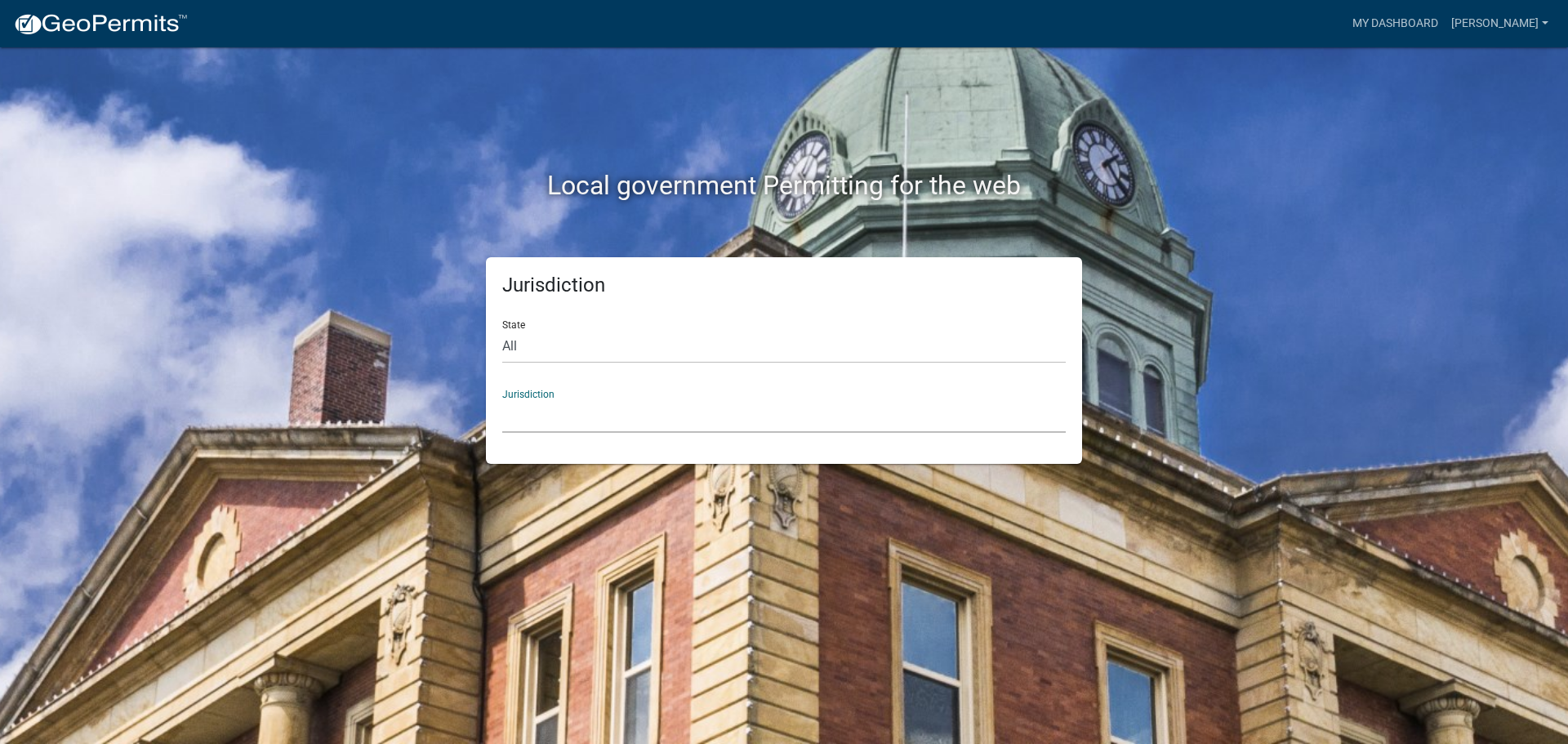
click at [591, 415] on select "[GEOGRAPHIC_DATA], [US_STATE] City of [GEOGRAPHIC_DATA], [US_STATE] [GEOGRAPHIC…" at bounding box center [784, 416] width 564 height 33
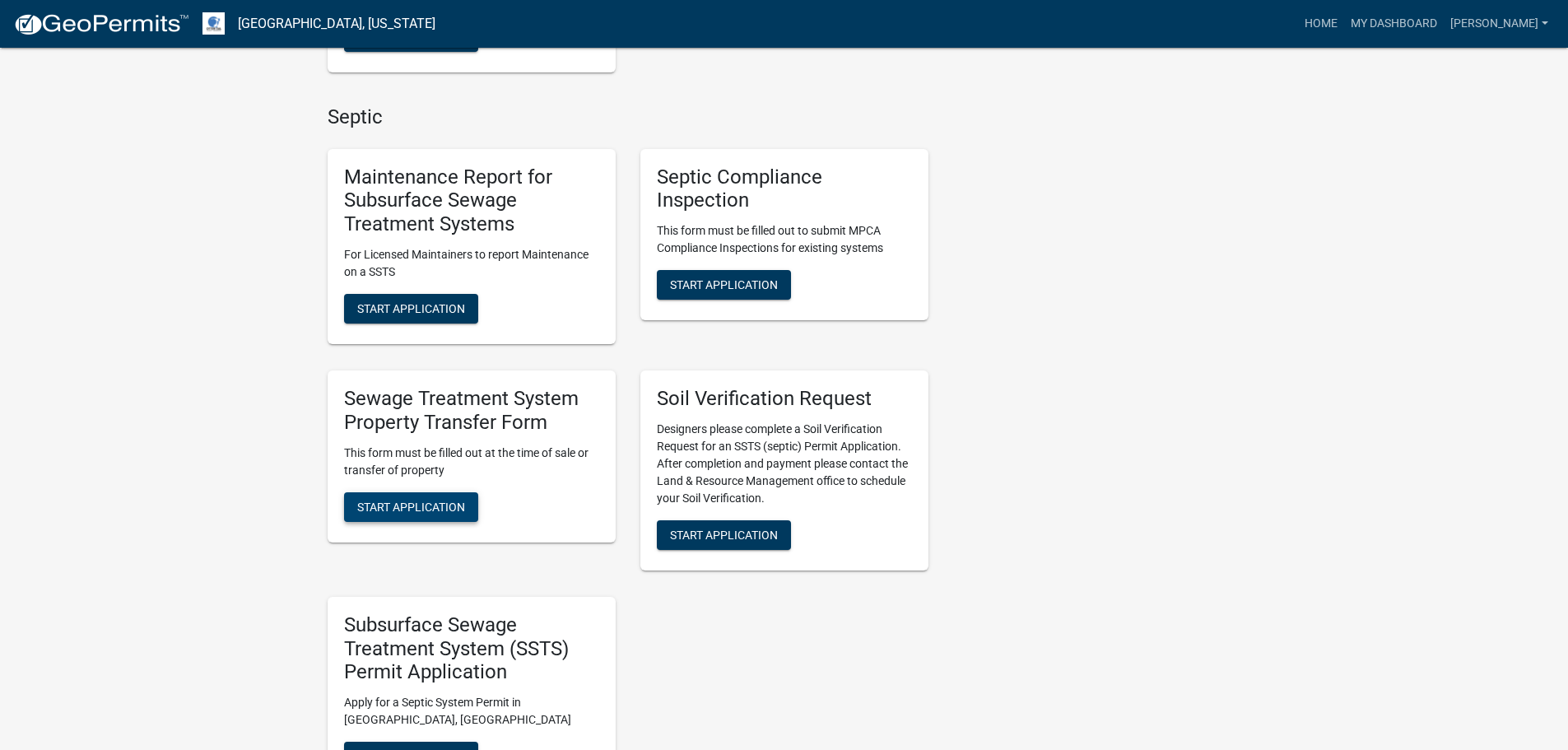
scroll to position [658, 0]
click at [453, 506] on span "Start Application" at bounding box center [411, 505] width 108 height 14
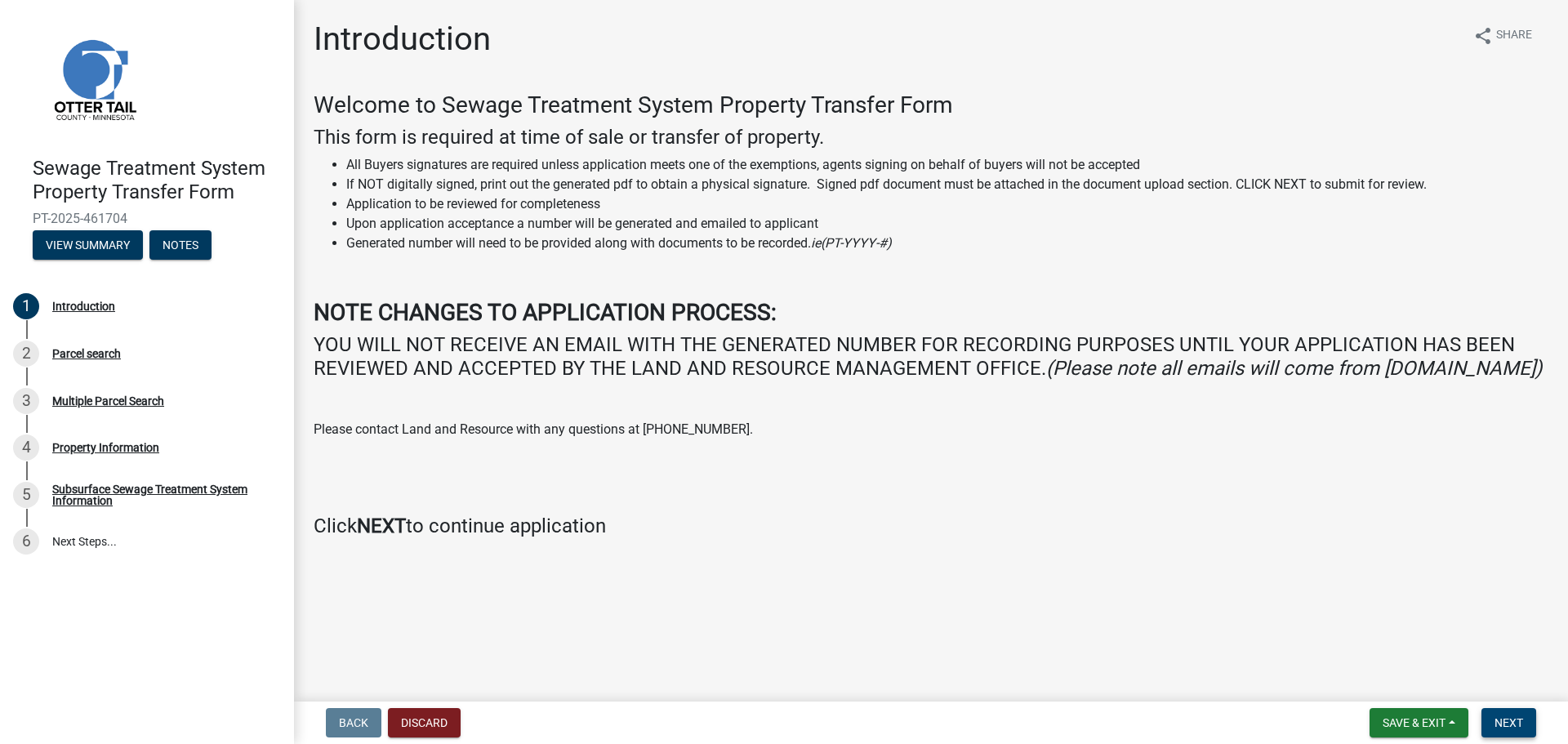
click at [1528, 720] on button "Next" at bounding box center [1509, 722] width 55 height 30
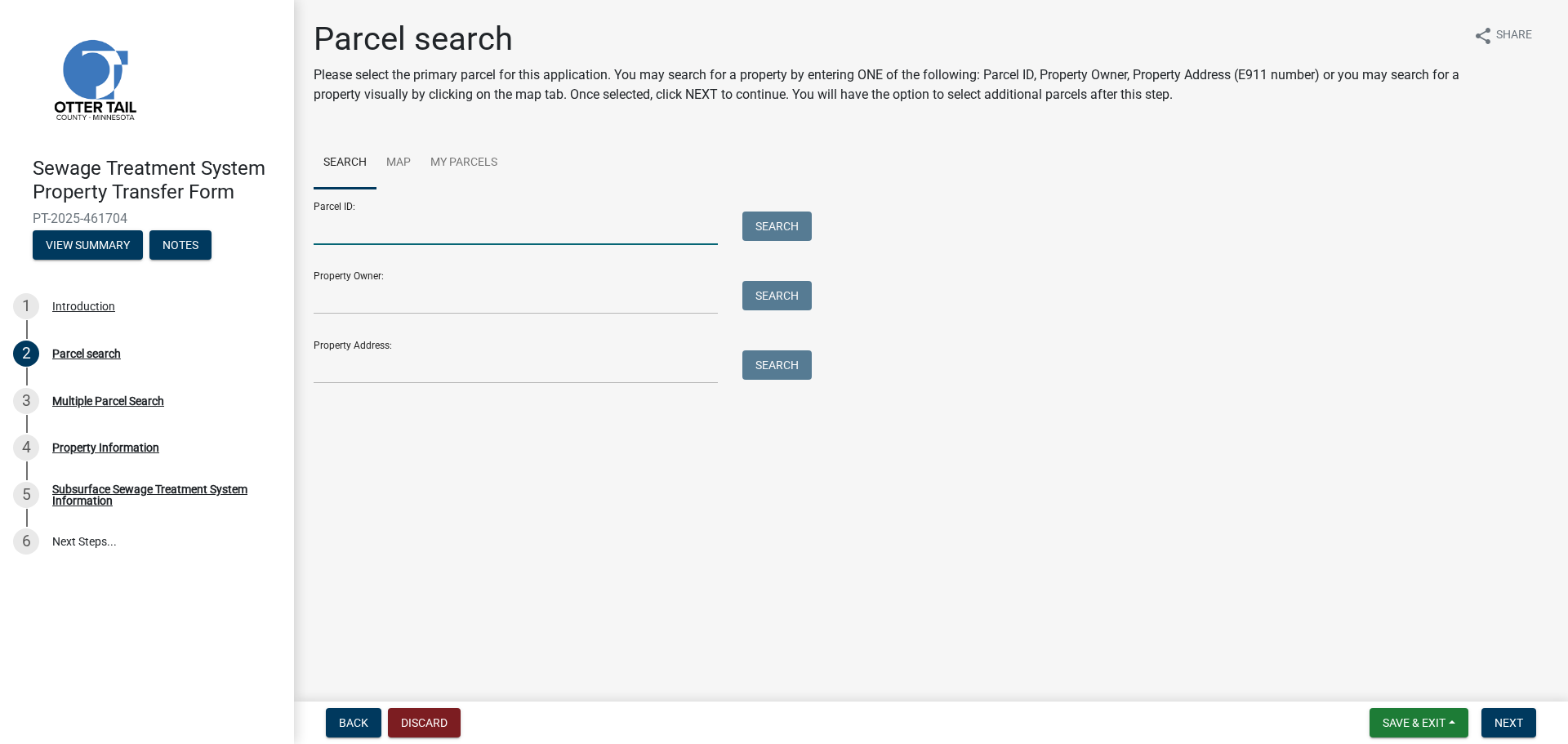
click at [458, 221] on input "Parcel ID:" at bounding box center [515, 228] width 404 height 33
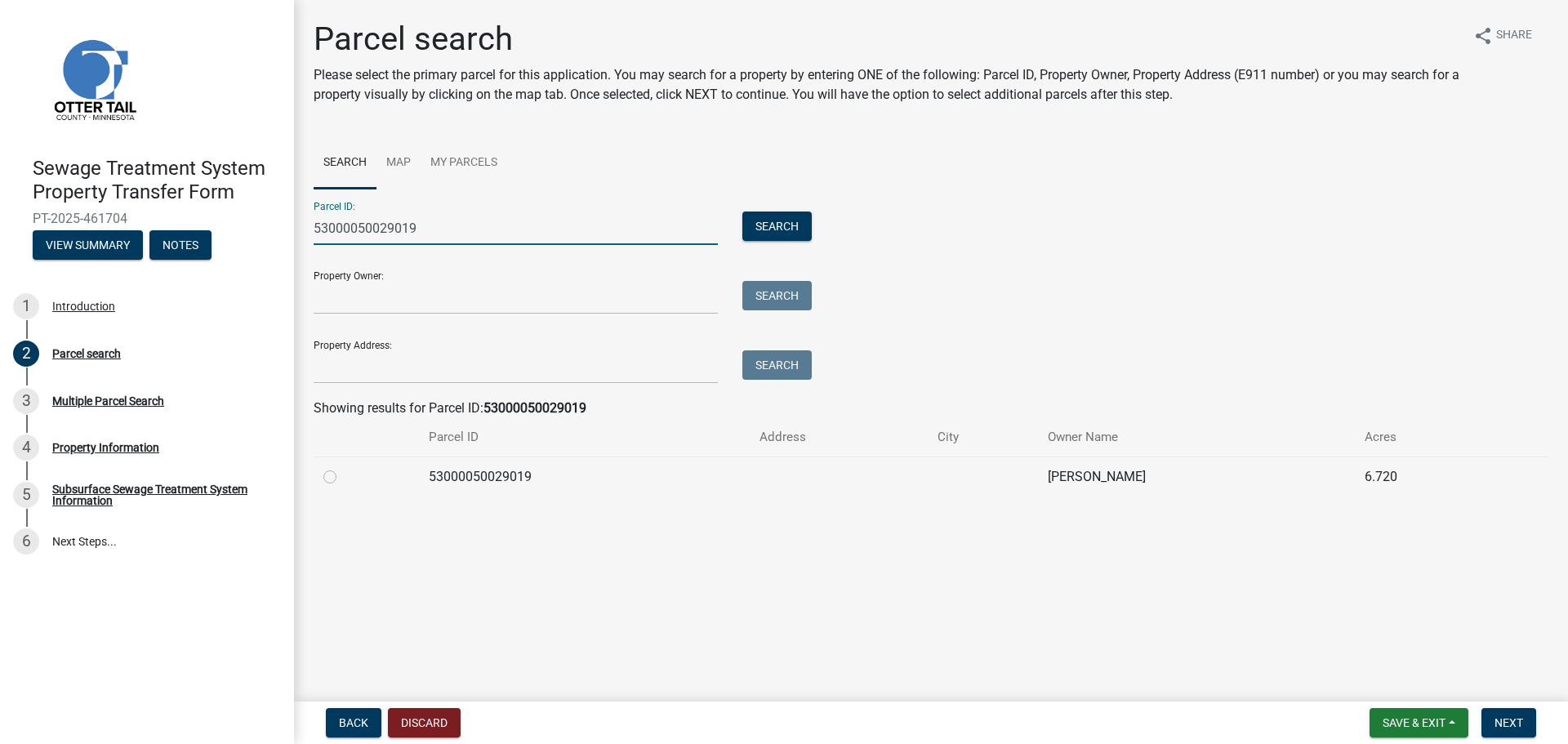
type input "53000050029019"
click at [496, 482] on td "53000050029019" at bounding box center [584, 477] width 330 height 40
click at [343, 467] on label at bounding box center [343, 467] width 0 height 0
click at [343, 477] on input "radio" at bounding box center [348, 472] width 11 height 11
radio input "true"
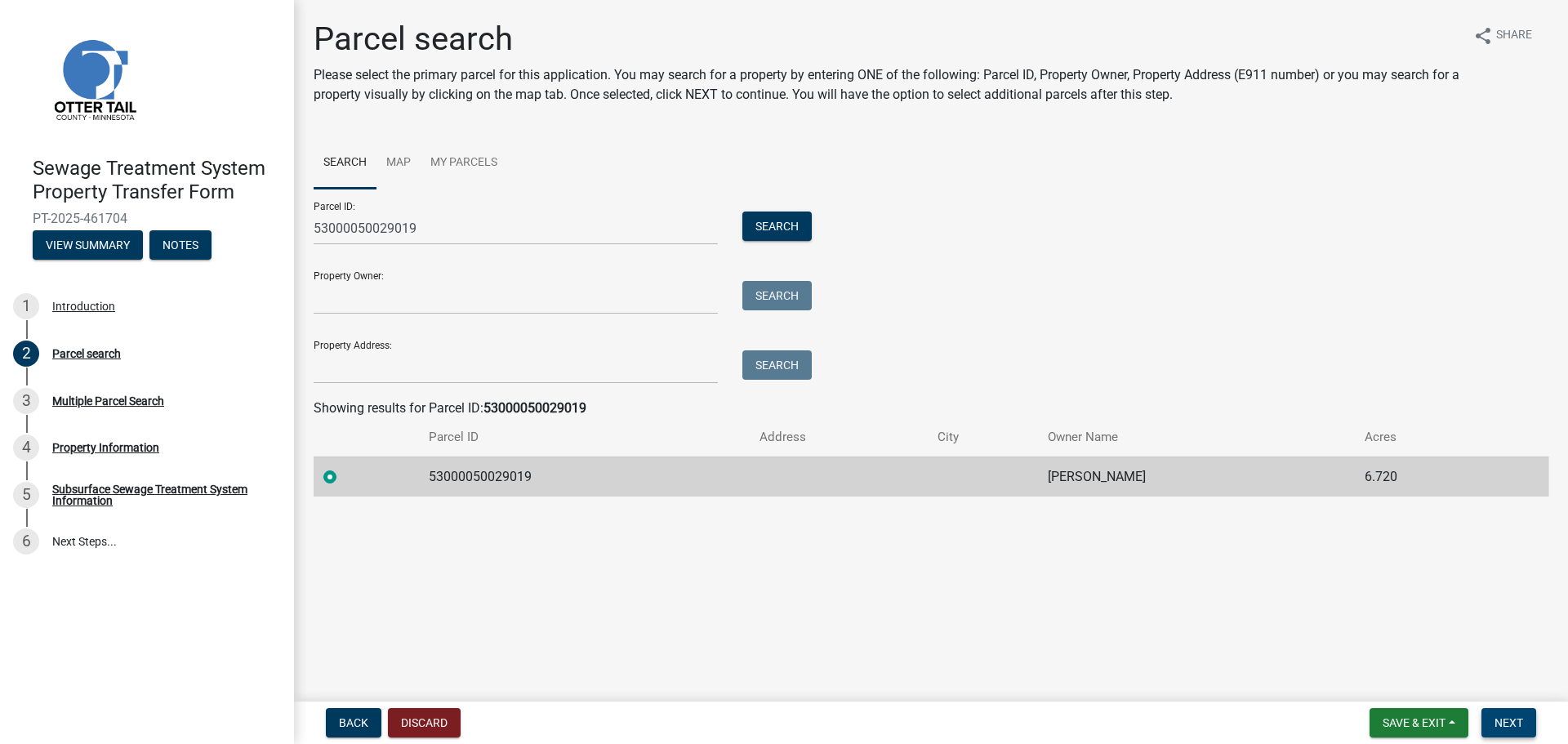
click at [1505, 713] on button "Next" at bounding box center [1509, 722] width 55 height 30
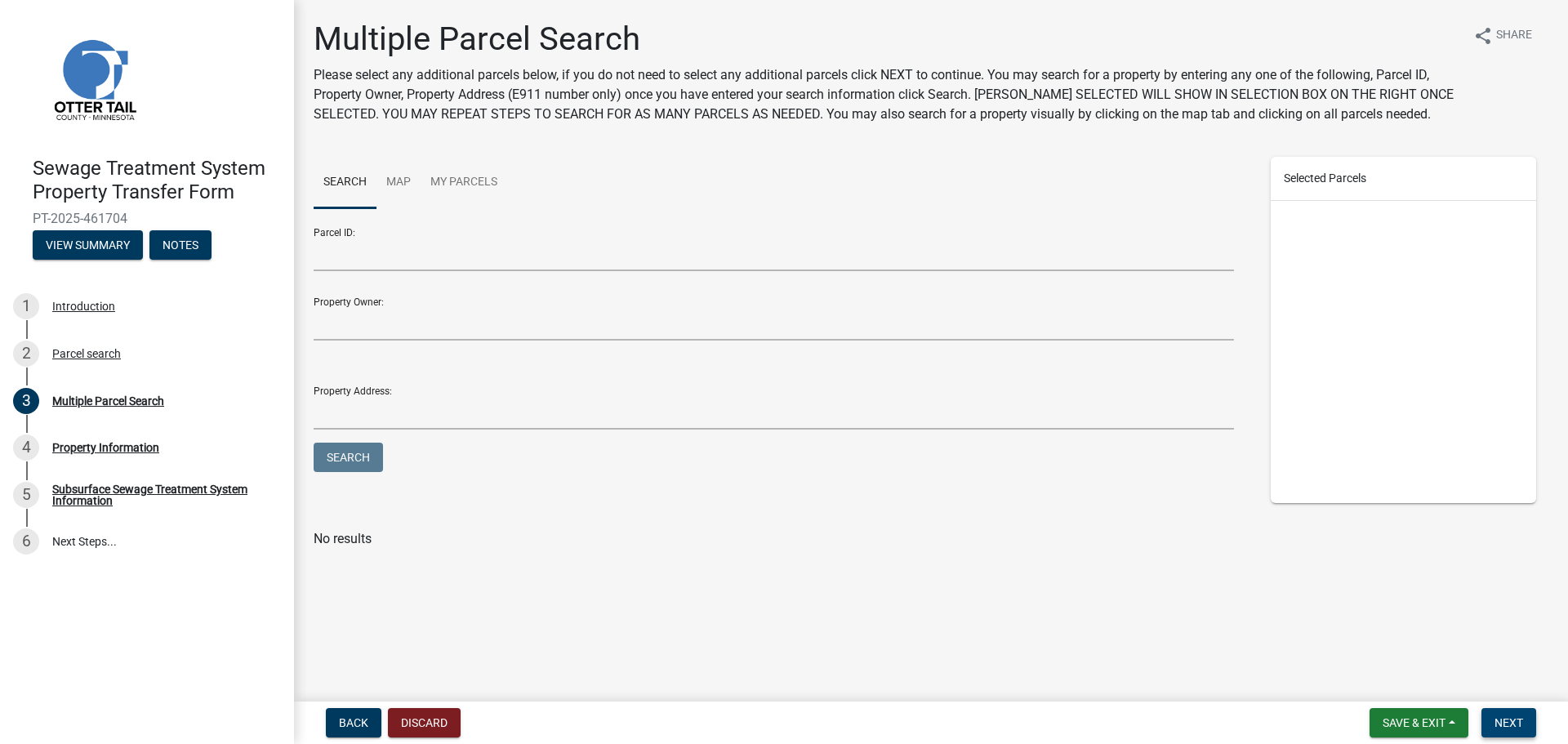
click at [1506, 719] on span "Next" at bounding box center [1510, 722] width 29 height 13
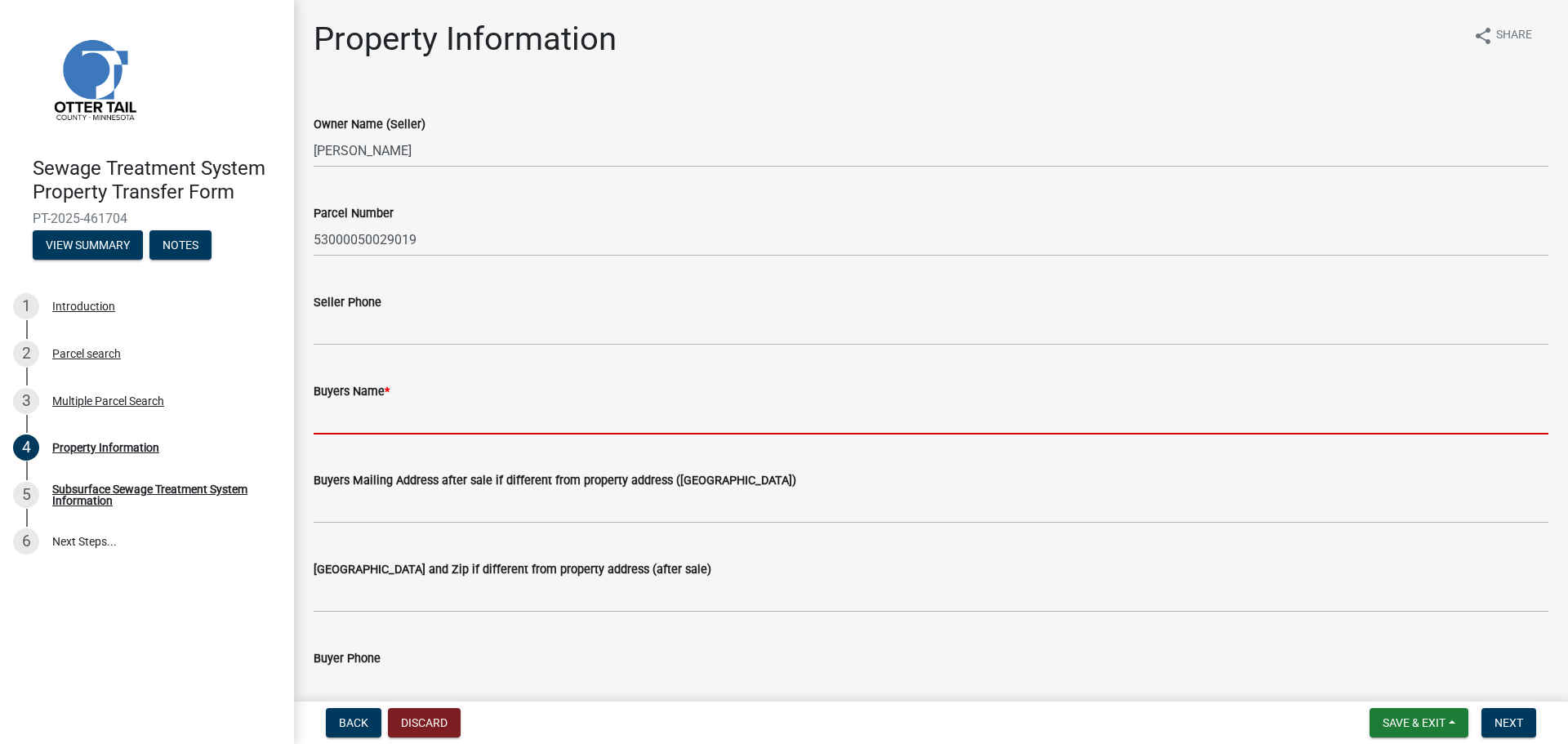
click at [383, 413] on input "Buyers Name *" at bounding box center [931, 417] width 1235 height 33
paste input "[PERSON_NAME]"
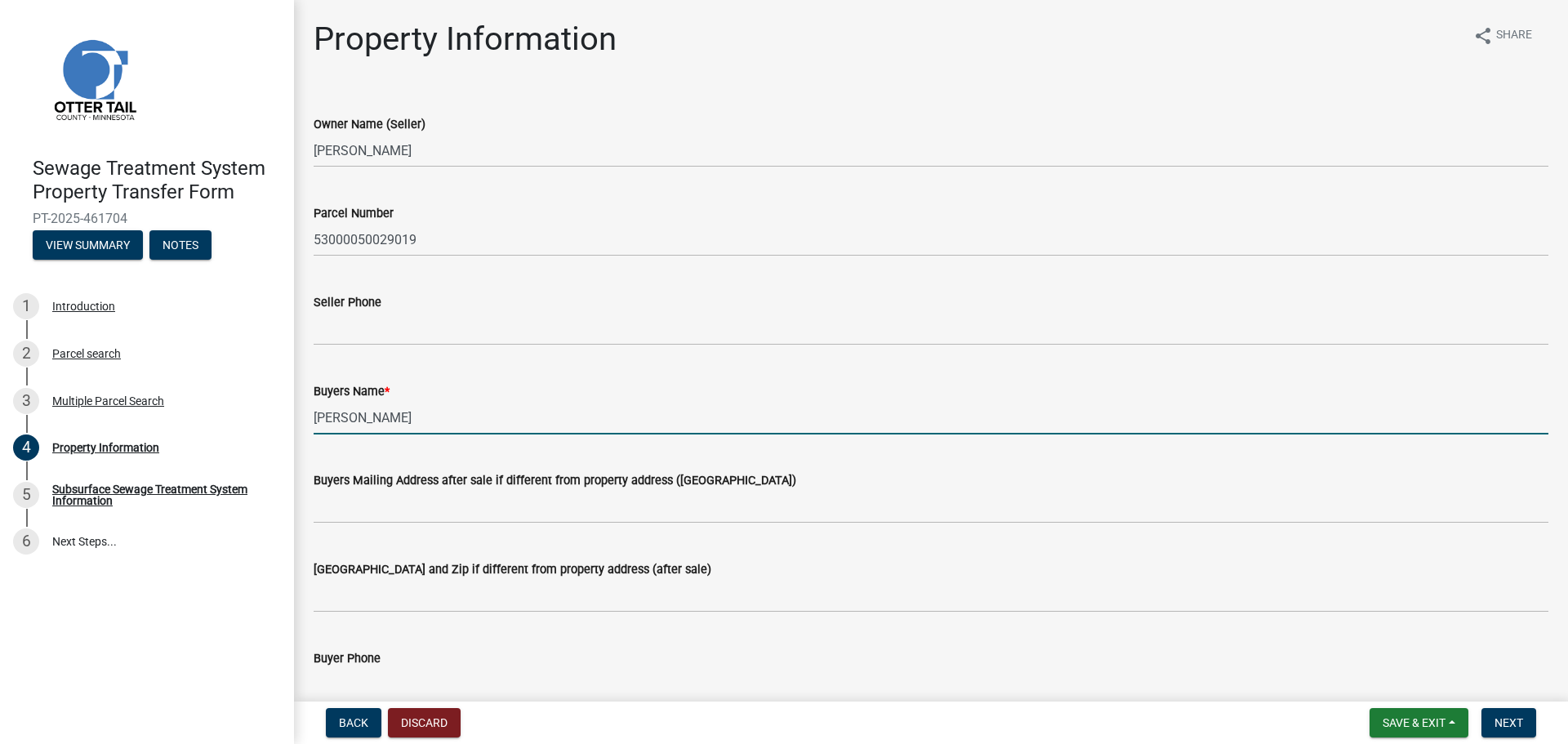
click at [458, 431] on input "[PERSON_NAME]" at bounding box center [931, 417] width 1235 height 33
paste input "G."
click at [436, 405] on input "[PERSON_NAME]" at bounding box center [931, 417] width 1235 height 33
paste input "[PERSON_NAME]"
type input "[PERSON_NAME]"
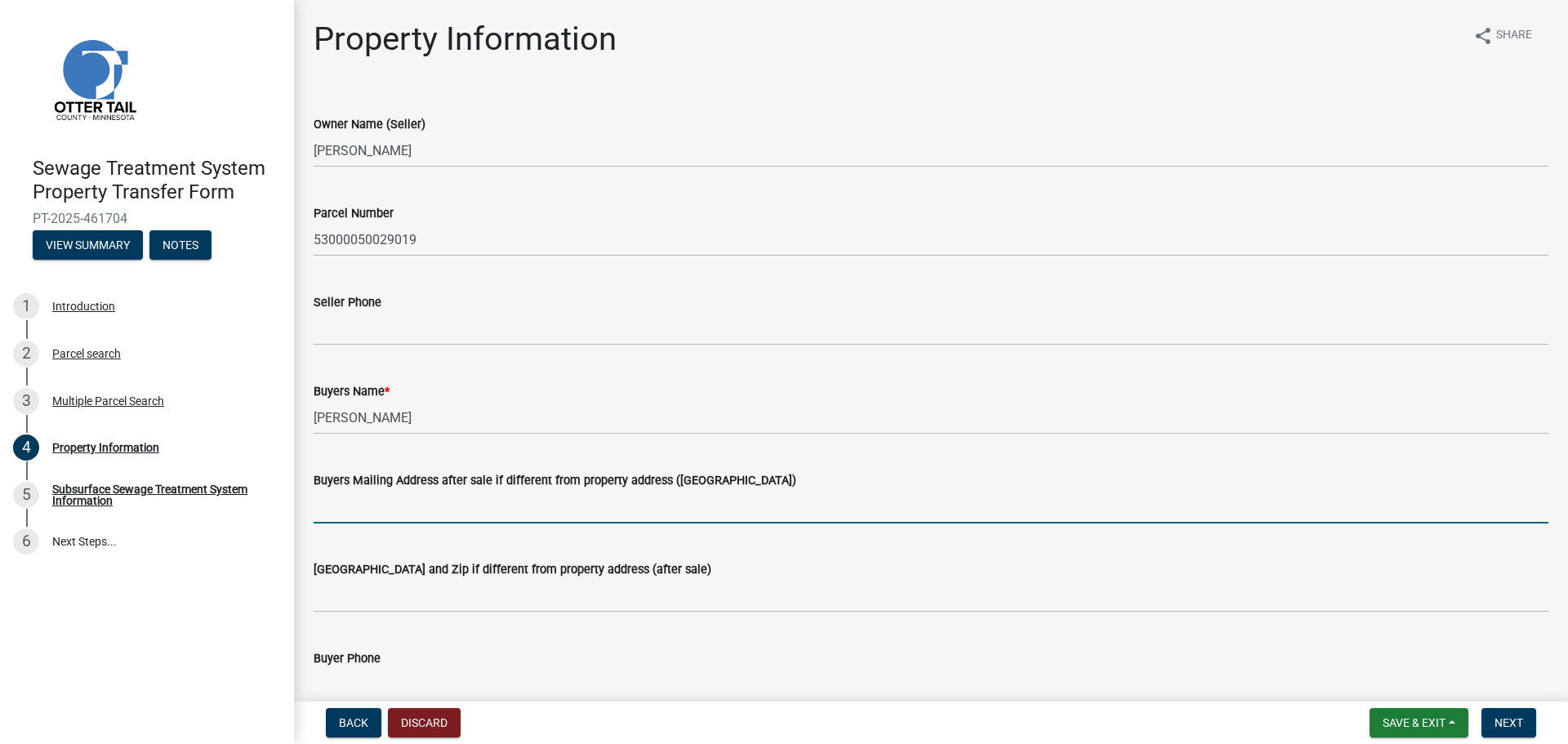
click at [506, 506] on input "Buyers Mailing Address after sale if different from property address ([GEOGRAPH…" at bounding box center [931, 506] width 1235 height 33
paste input "[STREET_ADDRESS][US_STATE]"
type input "[STREET_ADDRESS][US_STATE]"
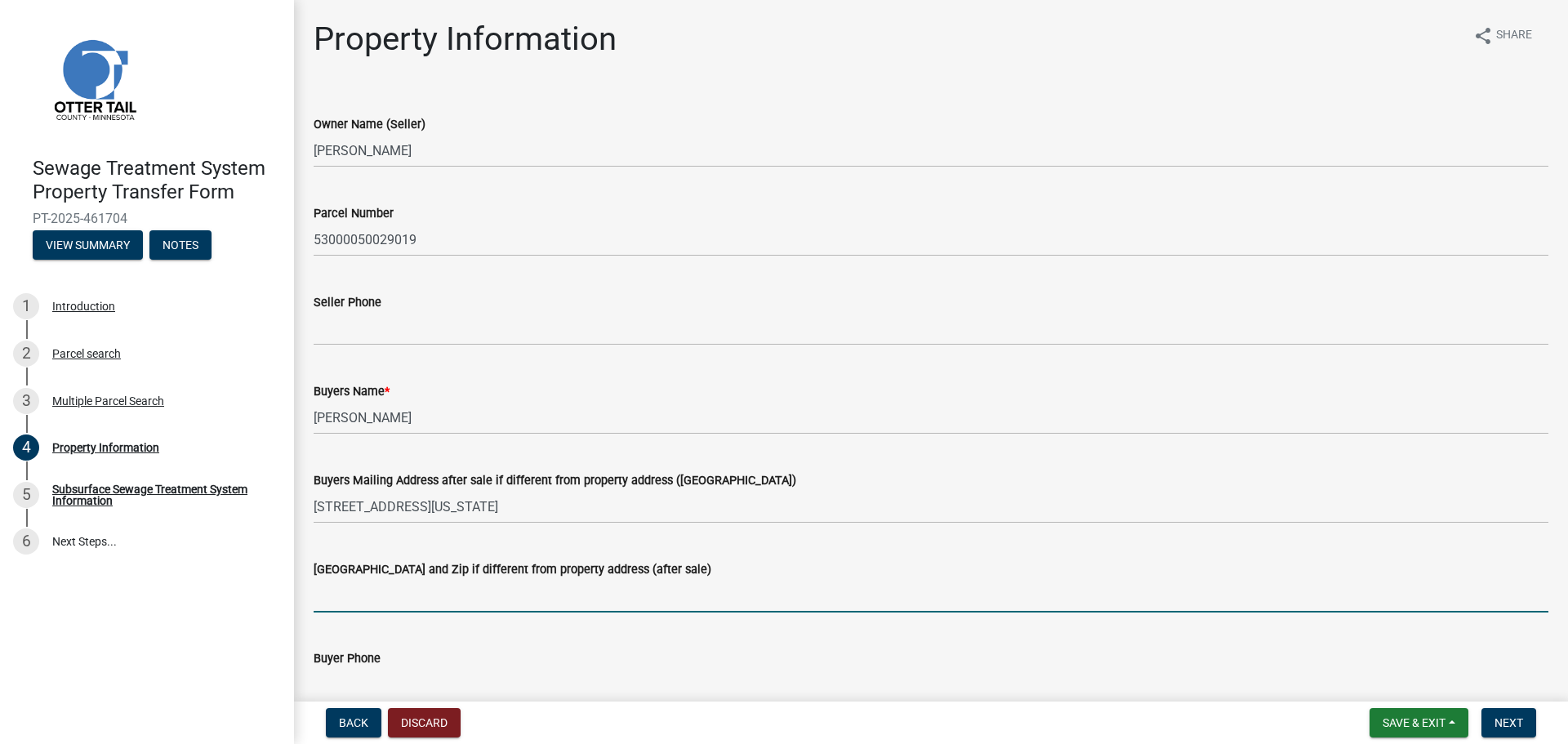
click at [579, 597] on input "[GEOGRAPHIC_DATA] and Zip if different from property address (after sale)" at bounding box center [931, 596] width 1235 height 33
paste input "[US_STATE][GEOGRAPHIC_DATA][PERSON_NAME]"
type input "[US_STATE][GEOGRAPHIC_DATA][PERSON_NAME], [GEOGRAPHIC_DATA] 56567"
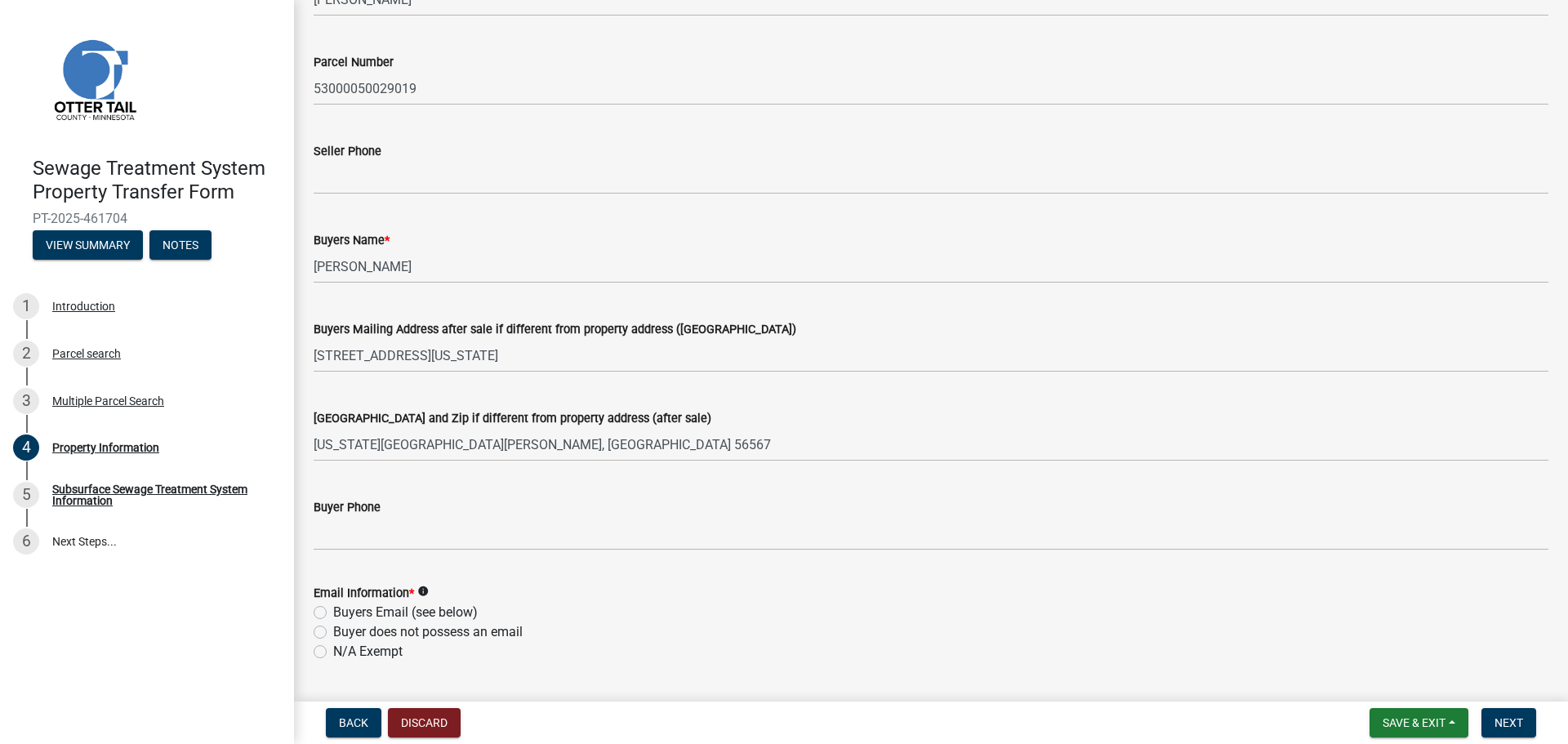
scroll to position [164, 0]
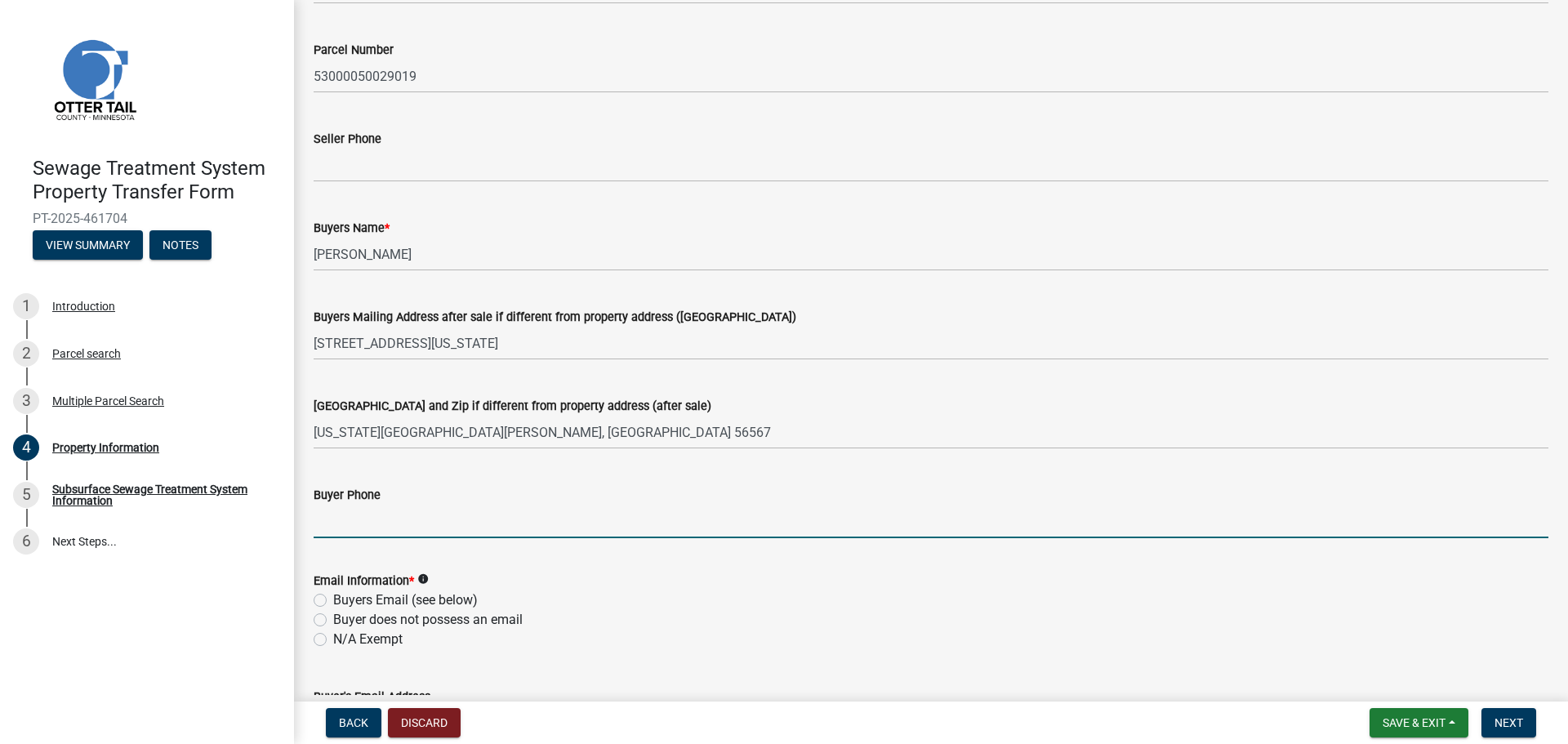
drag, startPoint x: 422, startPoint y: 535, endPoint x: 413, endPoint y: 534, distance: 9.1
click at [414, 534] on input "Buyer Phone" at bounding box center [931, 521] width 1235 height 33
paste input "[PHONE_NUMBER]"
type input "[PHONE_NUMBER]"
click at [352, 602] on label "Buyers Email (see below)" at bounding box center [405, 601] width 145 height 20
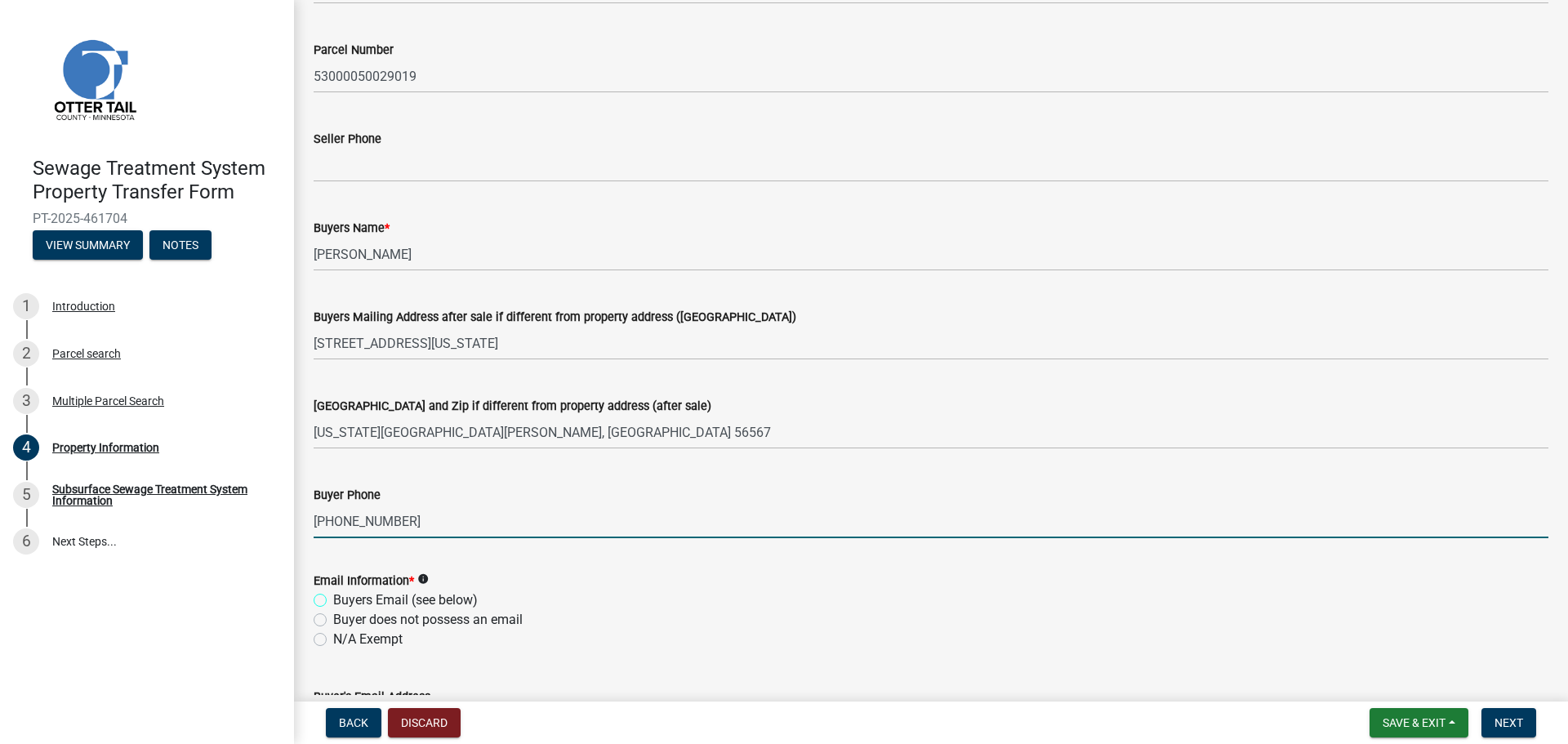
click at [344, 601] on input "Buyers Email (see below)" at bounding box center [338, 596] width 11 height 11
radio input "true"
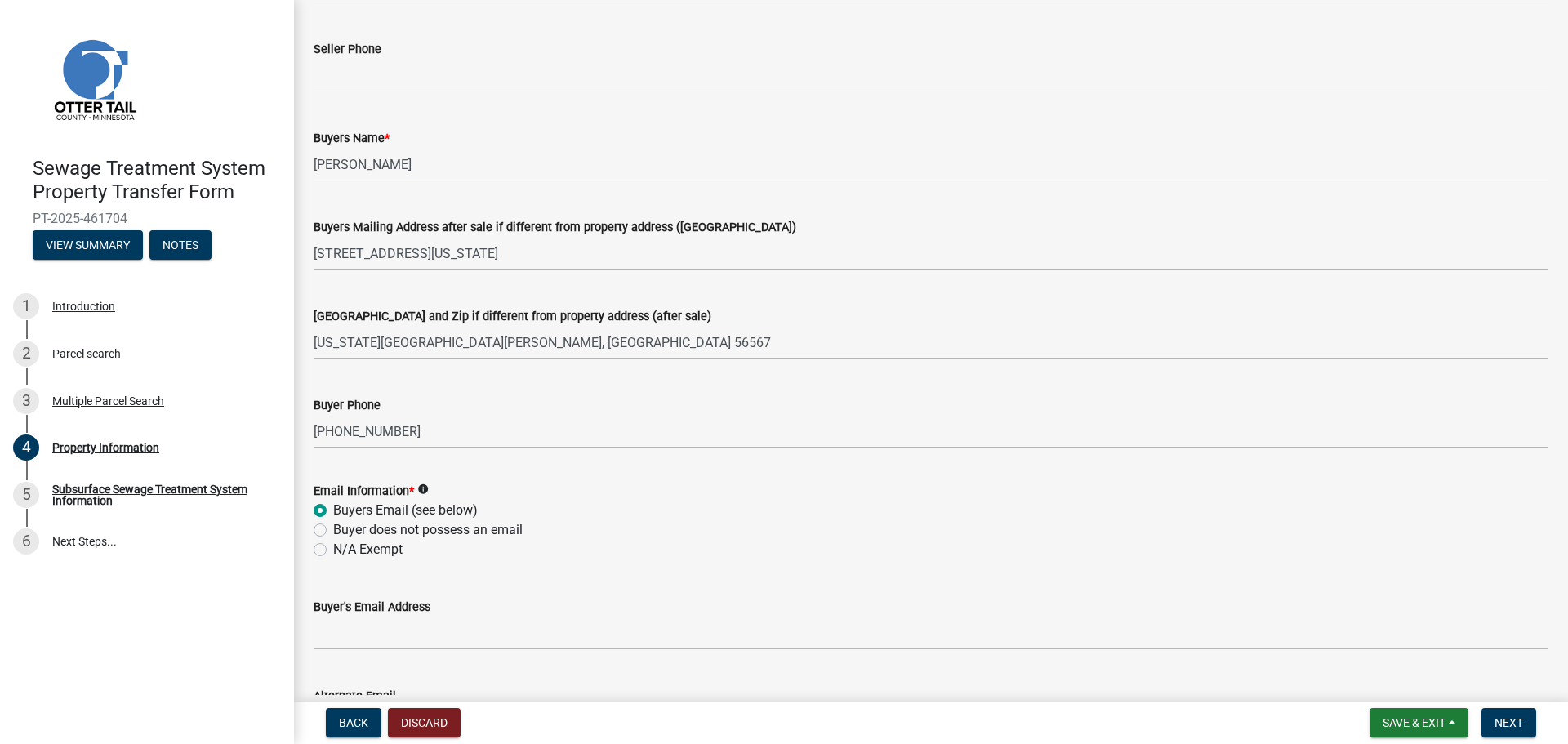
scroll to position [327, 0]
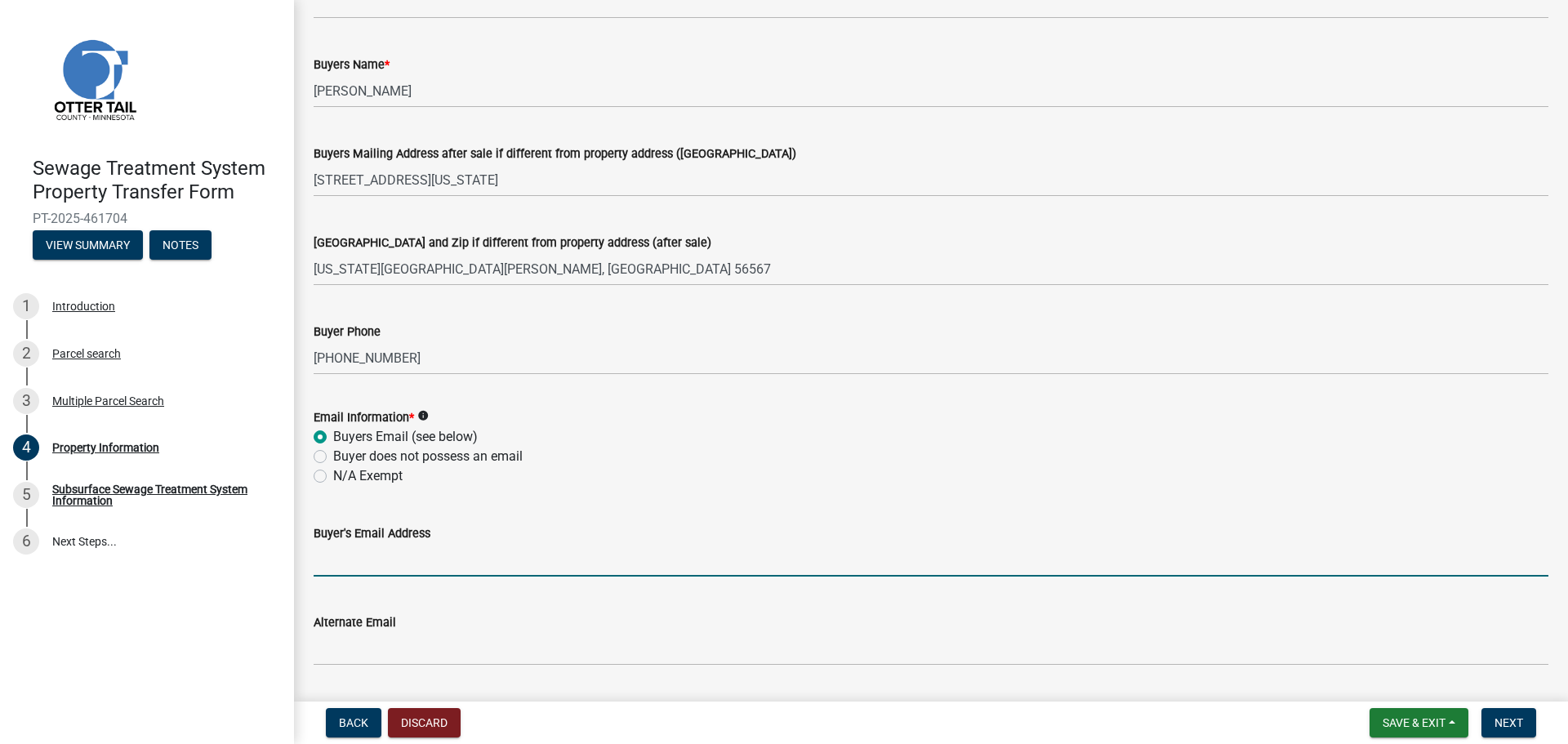
click at [353, 564] on input "Buyer's Email Address" at bounding box center [931, 560] width 1235 height 33
paste input "[EMAIL_ADDRESS][DOMAIN_NAME]"
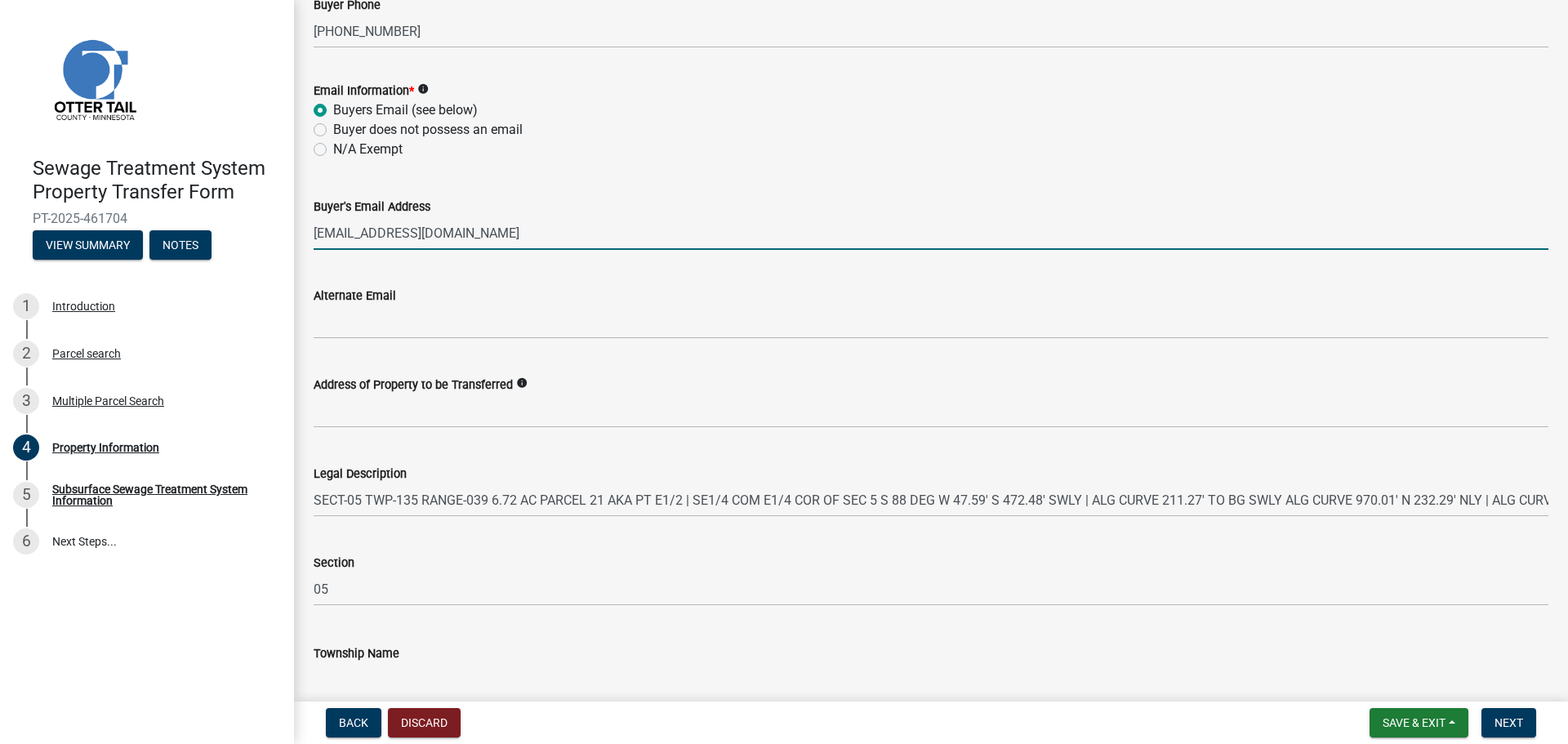
scroll to position [732, 0]
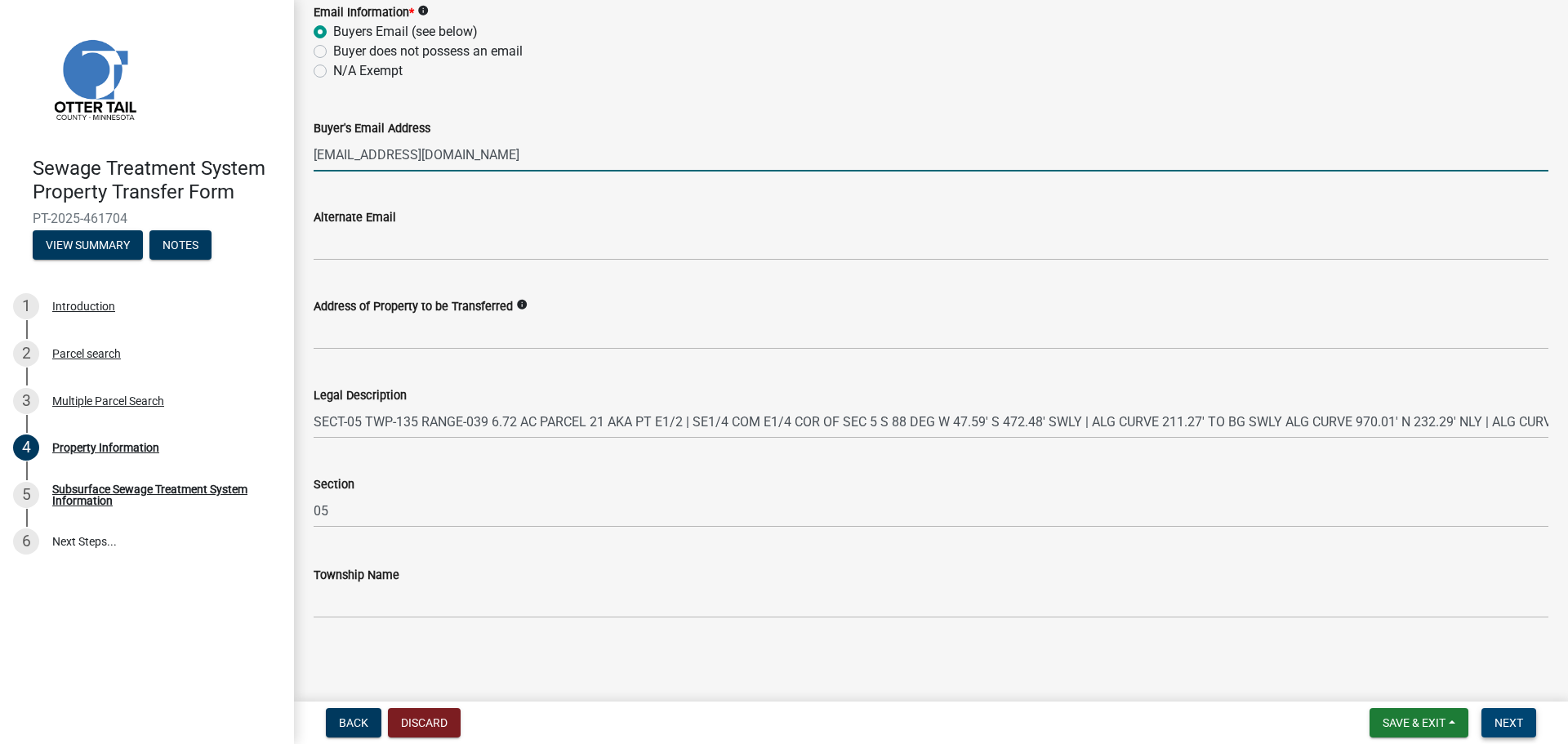
type input "[EMAIL_ADDRESS][DOMAIN_NAME]"
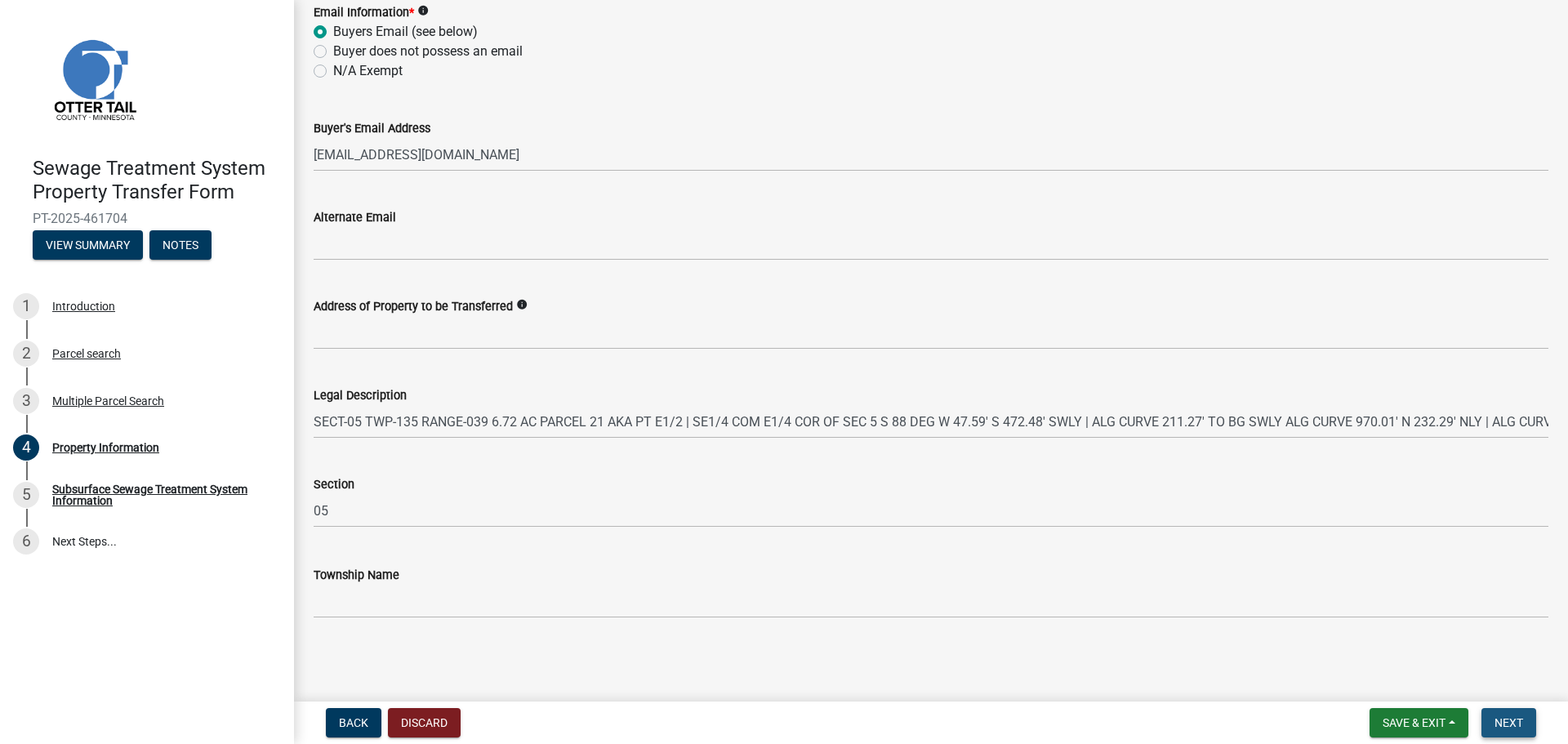
click at [1519, 729] on span "Next" at bounding box center [1510, 722] width 29 height 13
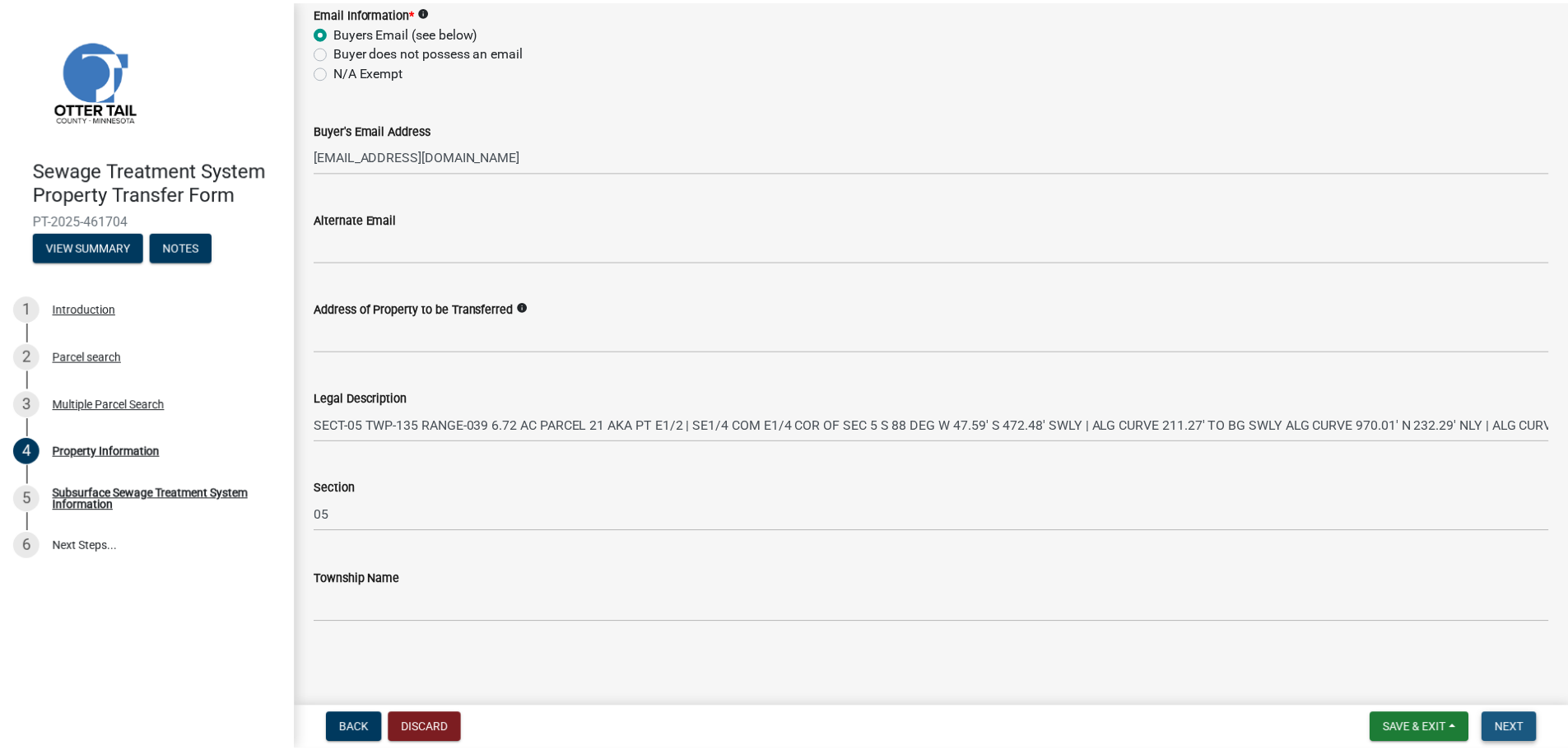
scroll to position [0, 0]
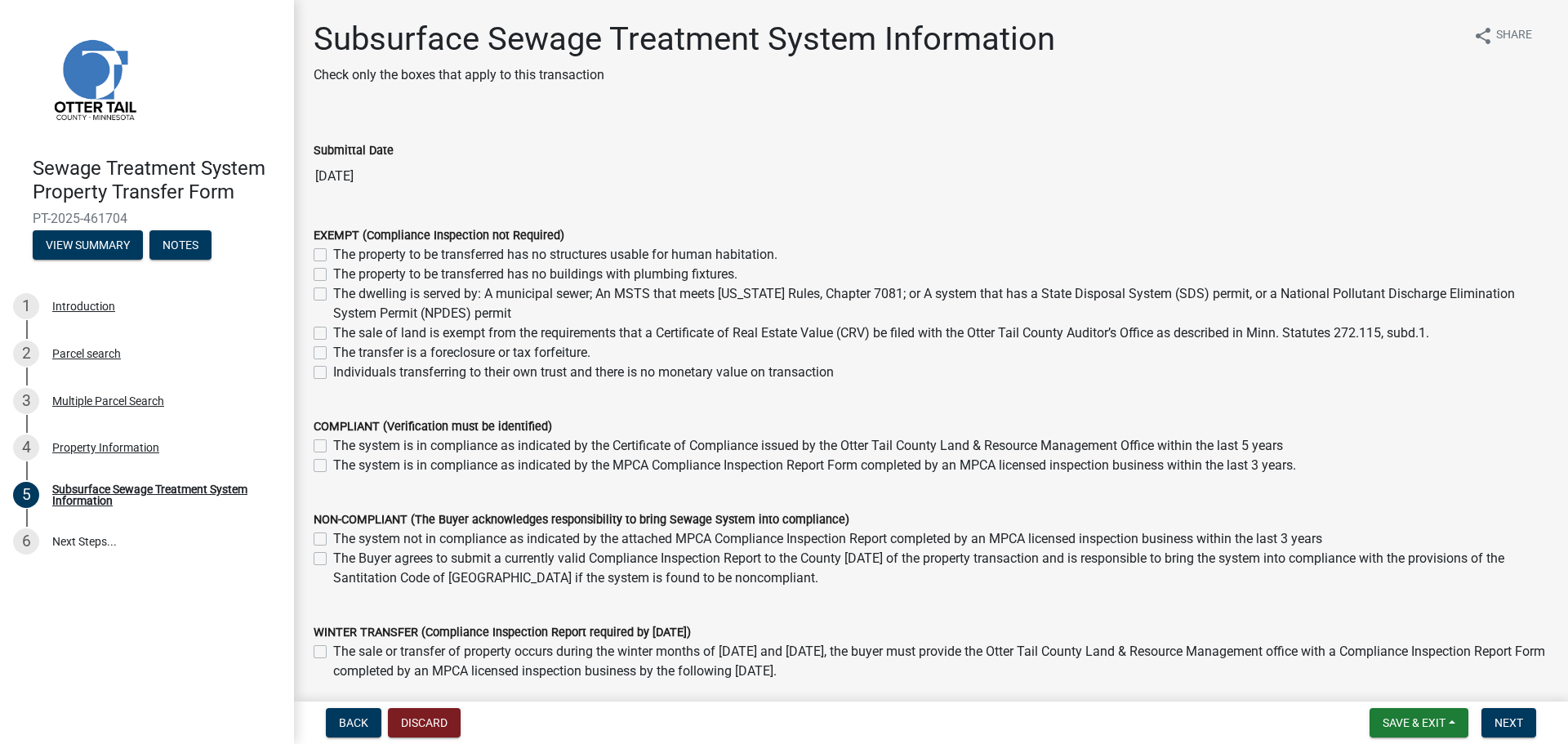
click at [333, 255] on label "The property to be transferred has no structures usable for human habitation." at bounding box center [555, 255] width 444 height 20
click at [333, 255] on input "The property to be transferred has no structures usable for human habitation." at bounding box center [338, 250] width 11 height 11
checkbox input "true"
checkbox input "false"
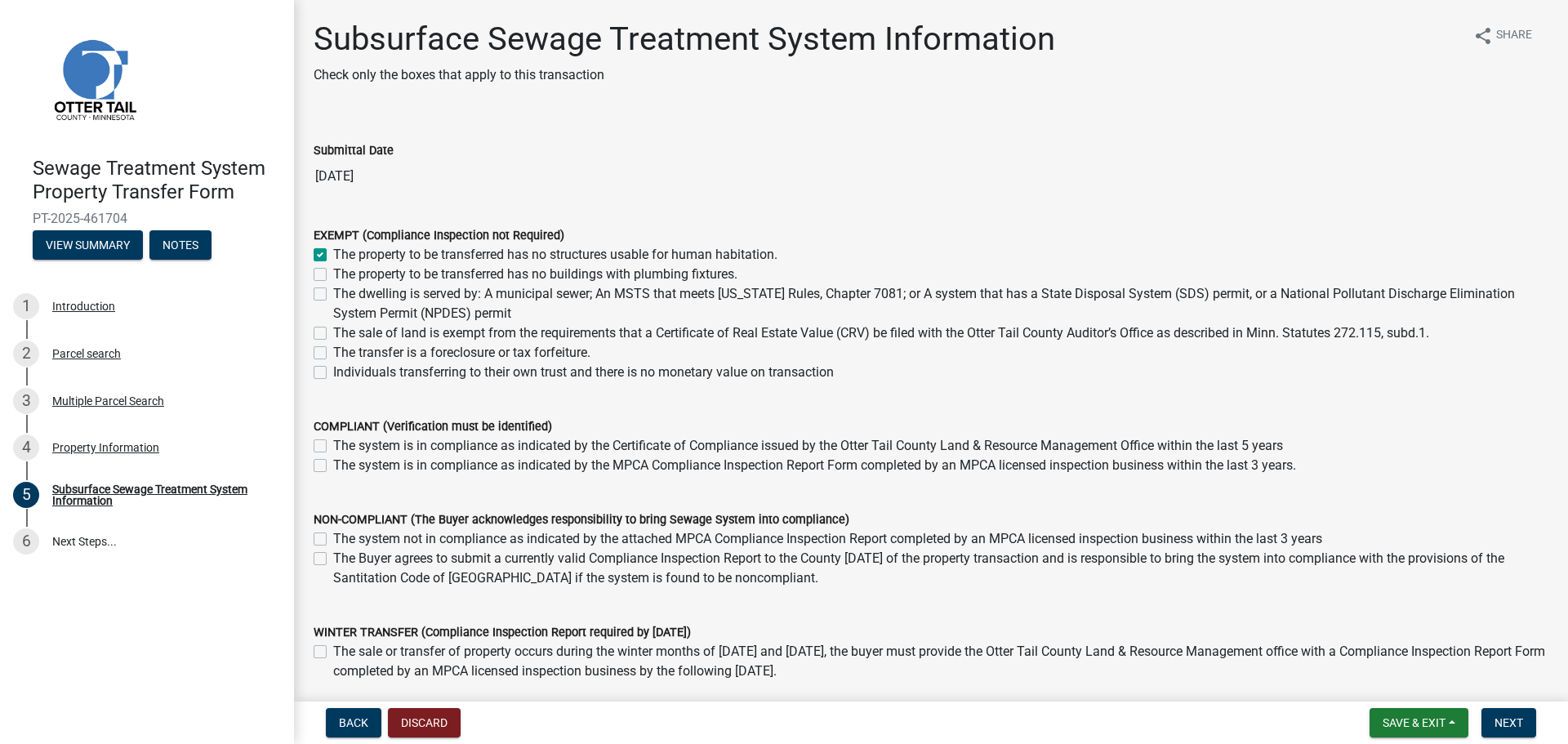
checkbox input "false"
click at [1537, 721] on form "Save & Exit Save Save & Exit Next" at bounding box center [1454, 722] width 180 height 30
click at [659, 271] on label "The property to be transferred has no buildings with plumbing fixtures." at bounding box center [534, 274] width 404 height 20
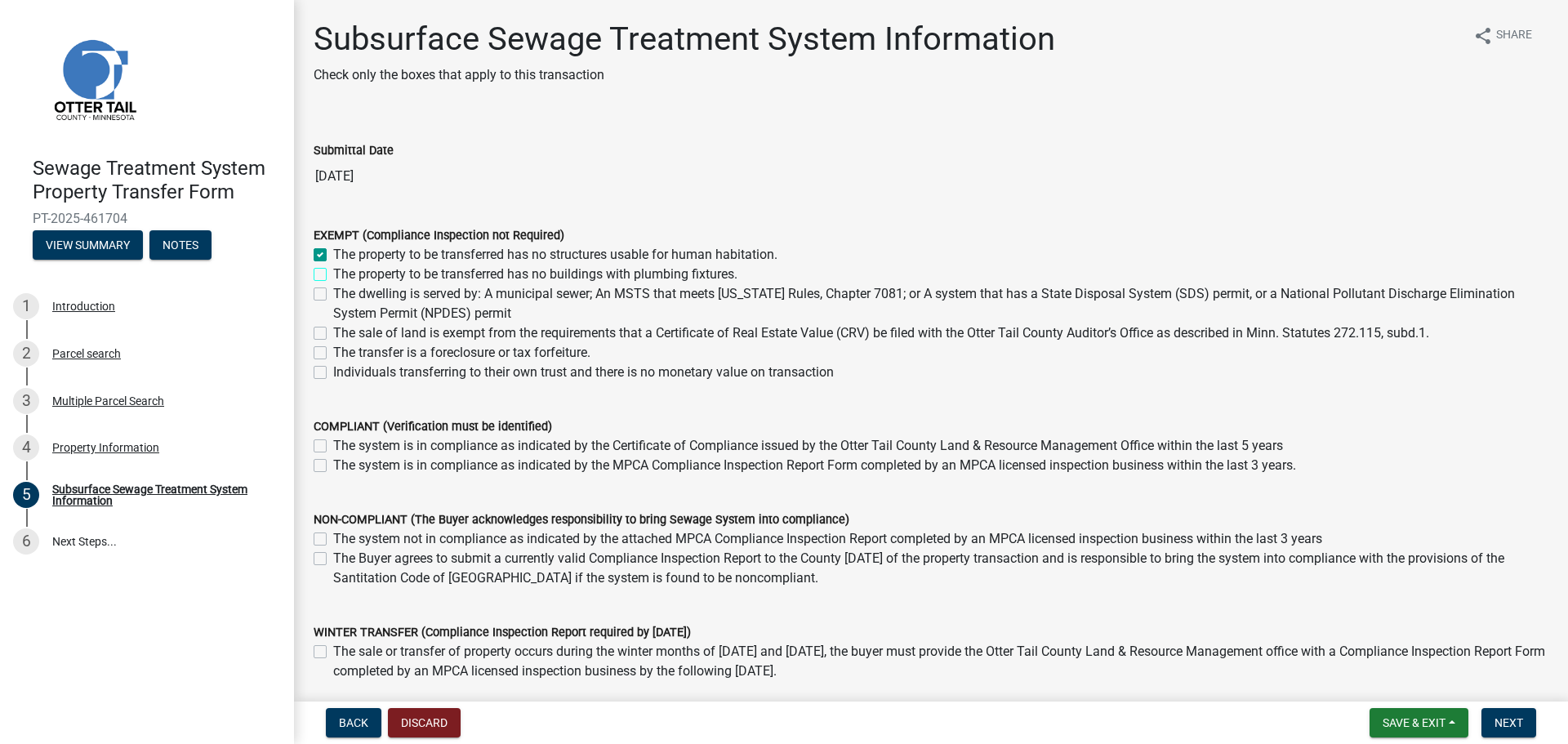
click at [344, 271] on input "The property to be transferred has no buildings with plumbing fixtures." at bounding box center [338, 270] width 11 height 11
checkbox input "true"
checkbox input "false"
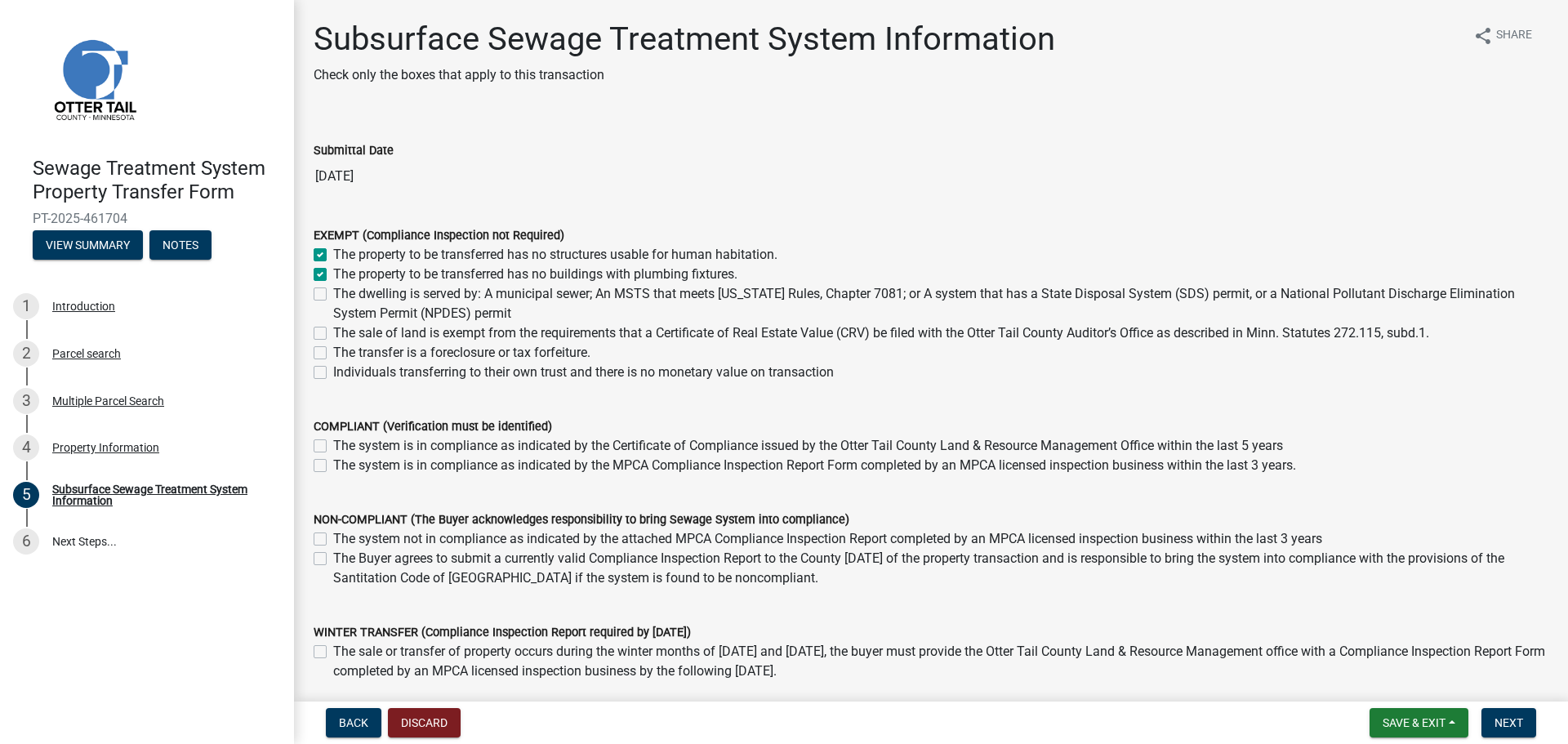
checkbox input "false"
click at [333, 261] on label "The property to be transferred has no structures usable for human habitation." at bounding box center [555, 255] width 444 height 20
click at [333, 255] on input "The property to be transferred has no structures usable for human habitation." at bounding box center [338, 250] width 11 height 11
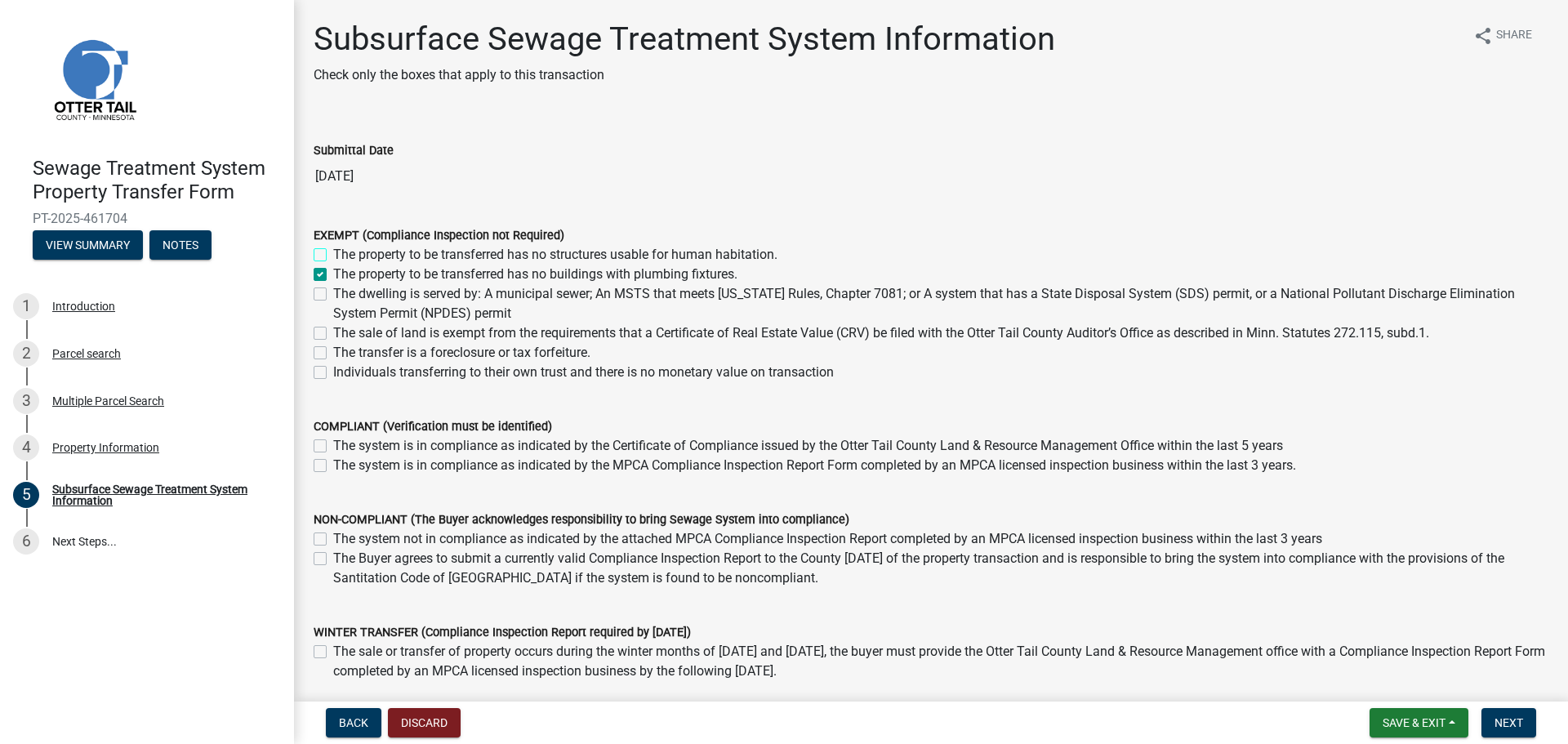
checkbox input "false"
checkbox input "true"
checkbox input "false"
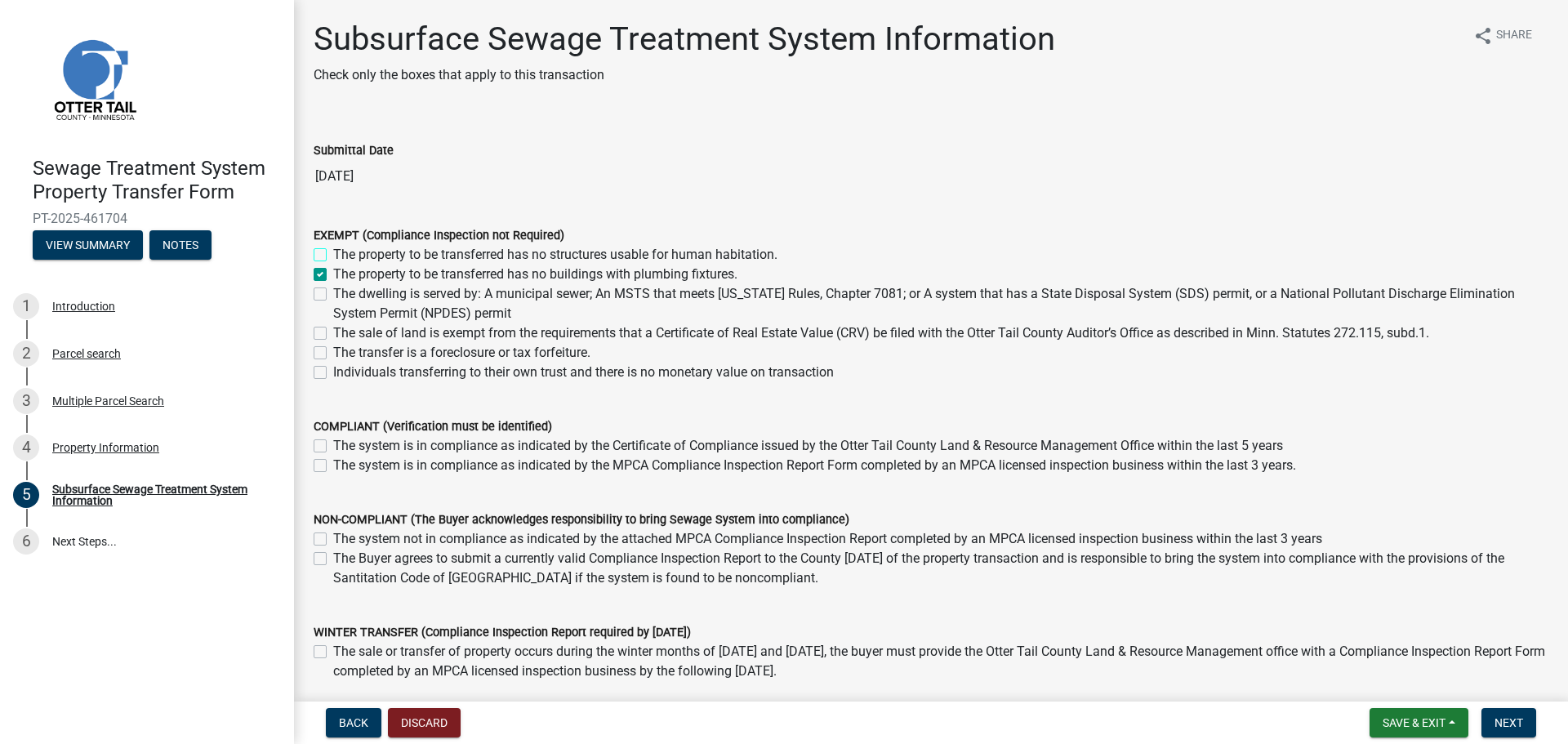
checkbox input "false"
click at [333, 253] on label "The property to be transferred has no structures usable for human habitation." at bounding box center [555, 255] width 444 height 20
click at [333, 253] on input "The property to be transferred has no structures usable for human habitation." at bounding box center [338, 250] width 11 height 11
checkbox input "true"
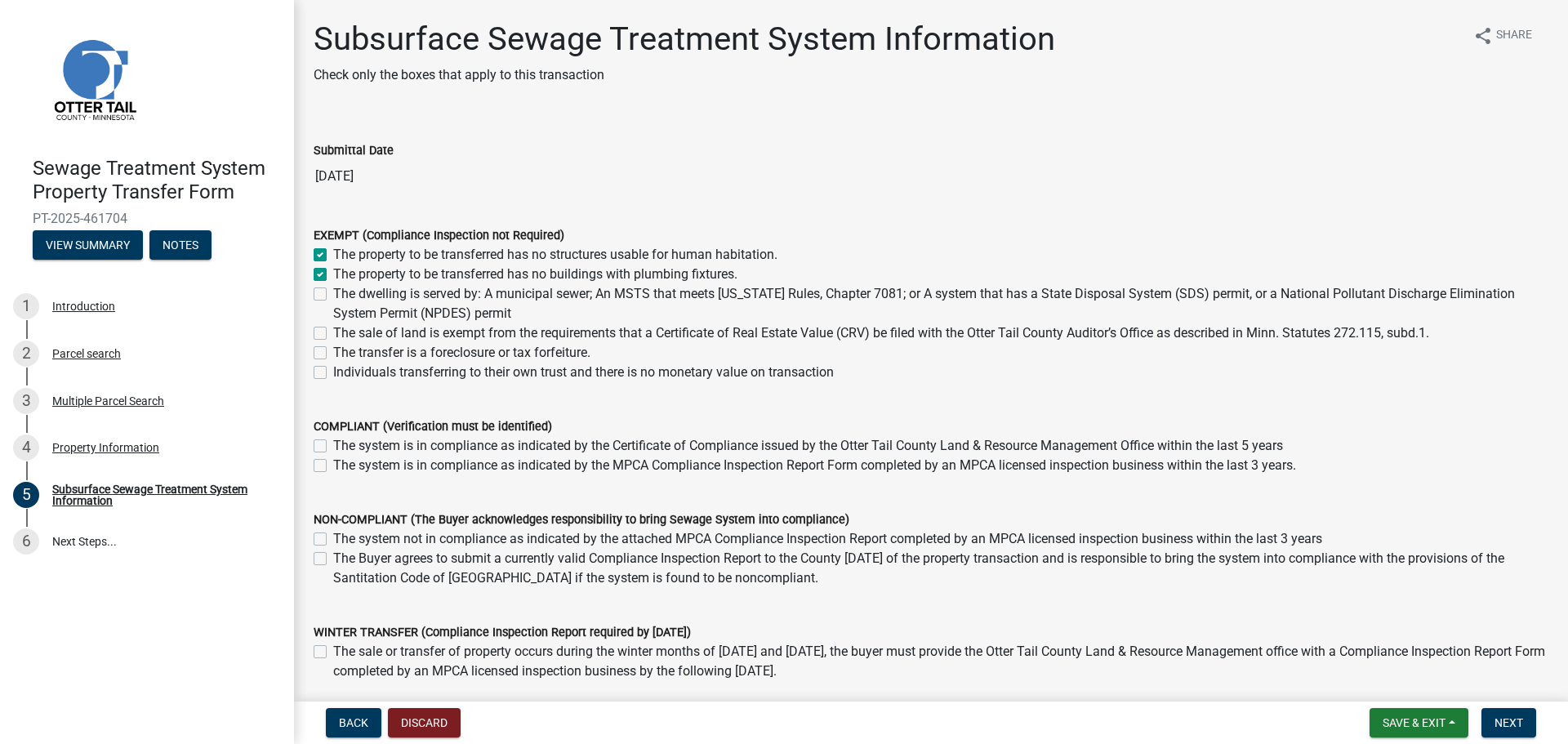
checkbox input "false"
click at [333, 271] on label "The property to be transferred has no buildings with plumbing fixtures." at bounding box center [534, 274] width 404 height 20
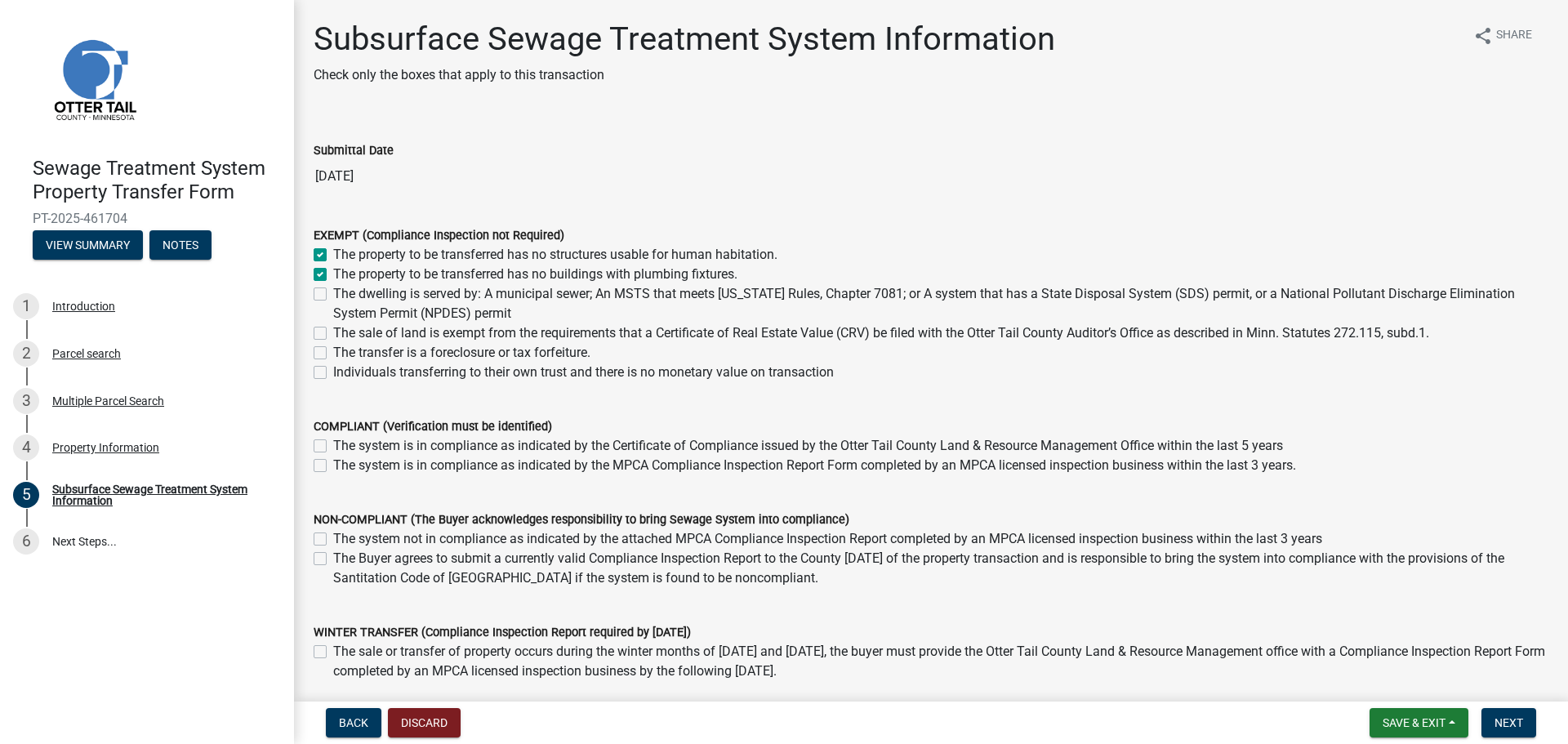
click at [333, 271] on input "The property to be transferred has no buildings with plumbing fixtures." at bounding box center [338, 270] width 11 height 11
checkbox input "false"
checkbox input "true"
checkbox input "false"
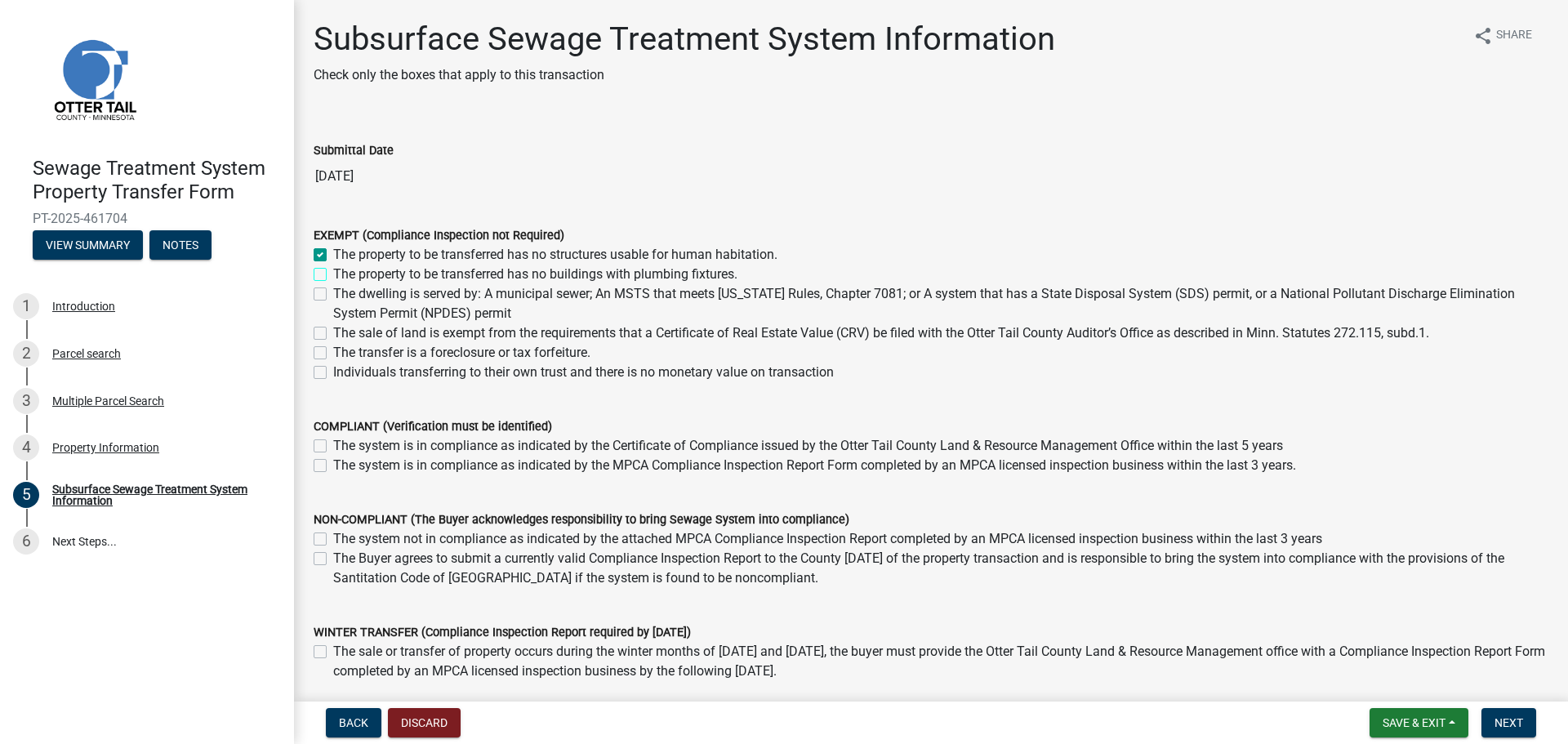
checkbox input "false"
click at [1500, 731] on button "Next" at bounding box center [1509, 722] width 55 height 30
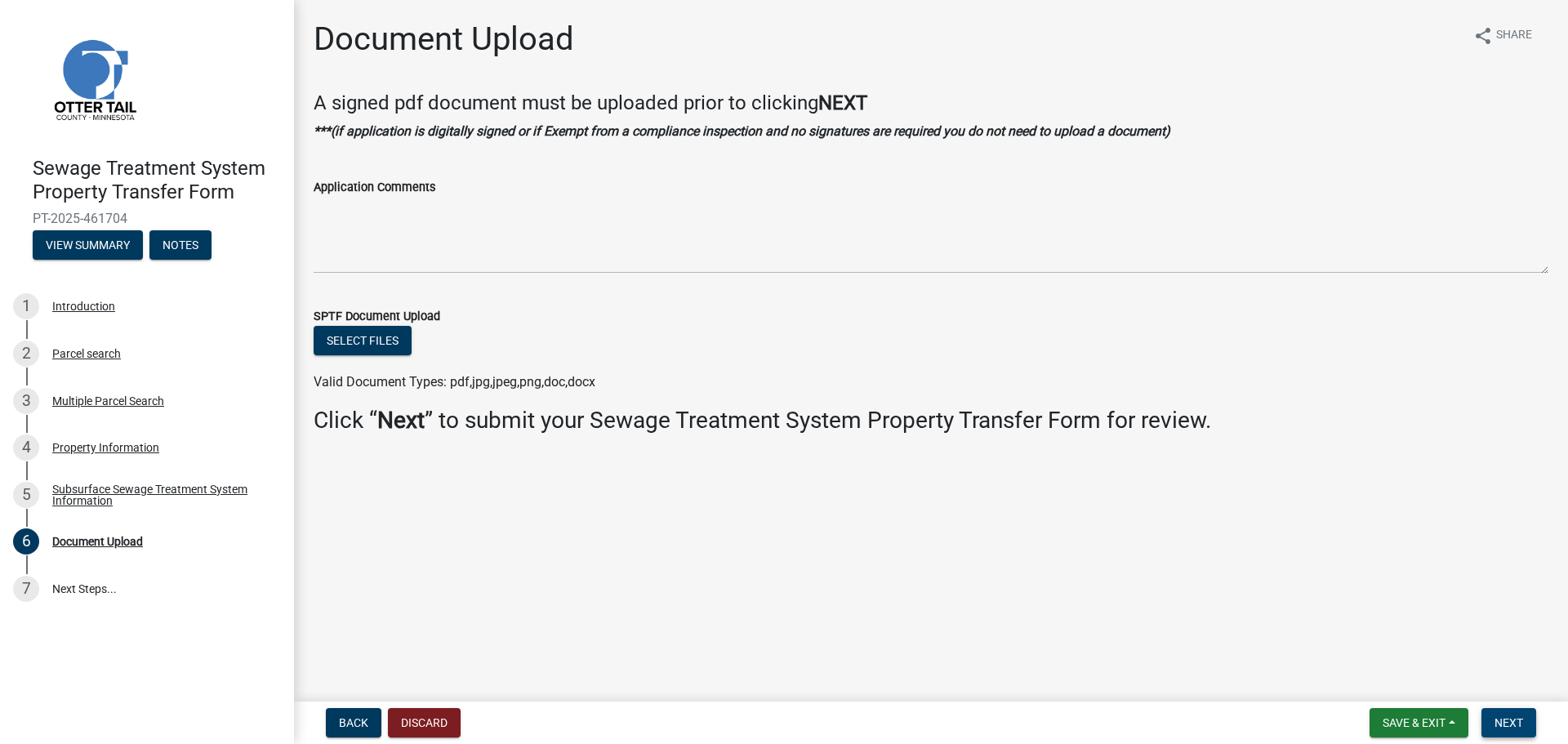
click at [1500, 732] on button "Next" at bounding box center [1509, 722] width 55 height 30
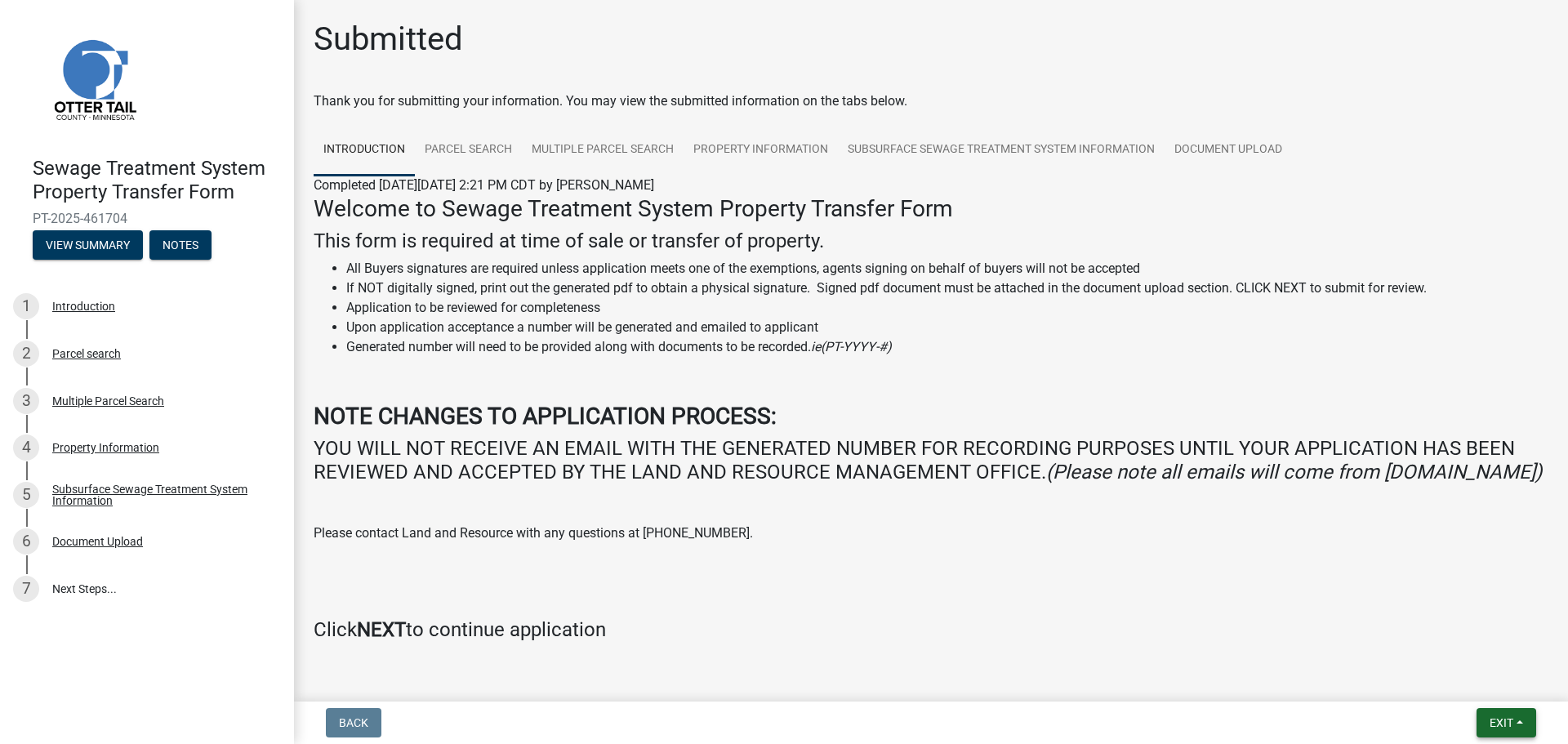
click at [1497, 729] on span "Exit" at bounding box center [1501, 722] width 23 height 13
click at [1458, 677] on button "Save & Exit" at bounding box center [1471, 681] width 130 height 40
